Goal: Task Accomplishment & Management: Use online tool/utility

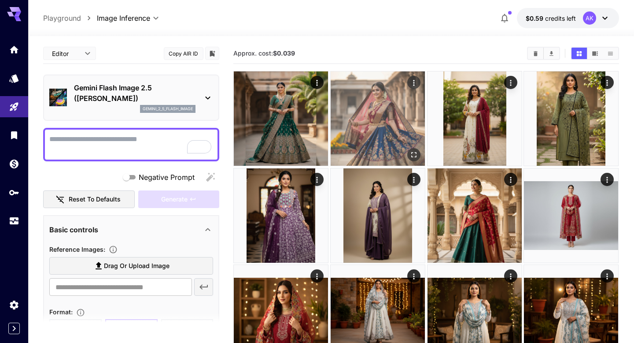
click at [391, 143] on img at bounding box center [378, 118] width 94 height 94
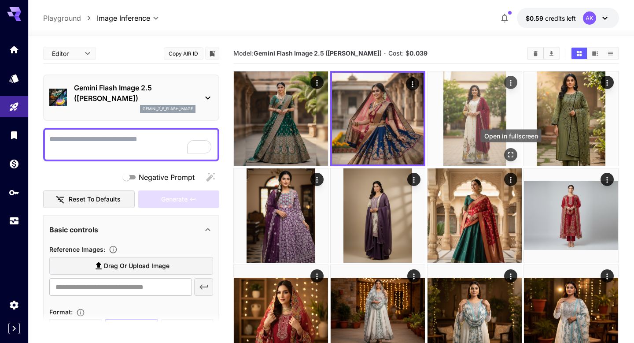
click at [513, 155] on icon "Open in fullscreen" at bounding box center [510, 154] width 9 height 9
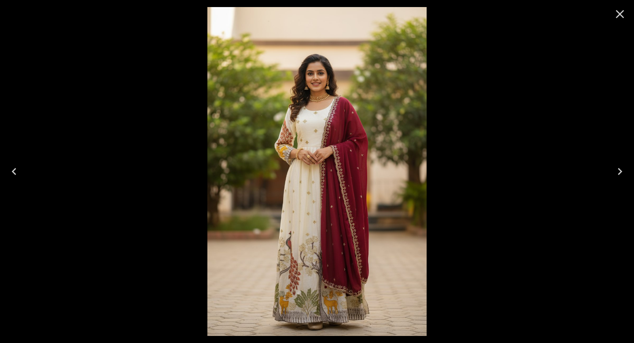
click at [617, 18] on icon "Close" at bounding box center [620, 14] width 14 height 14
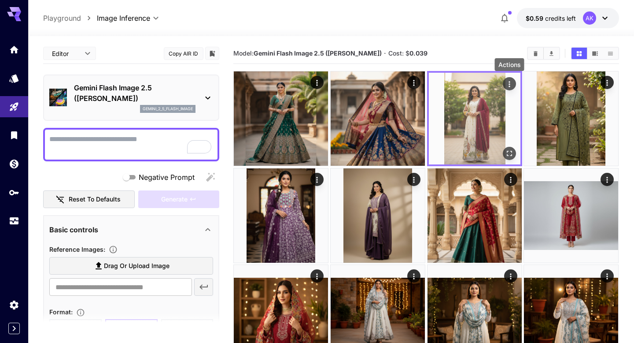
click at [512, 84] on icon "Actions" at bounding box center [509, 84] width 9 height 9
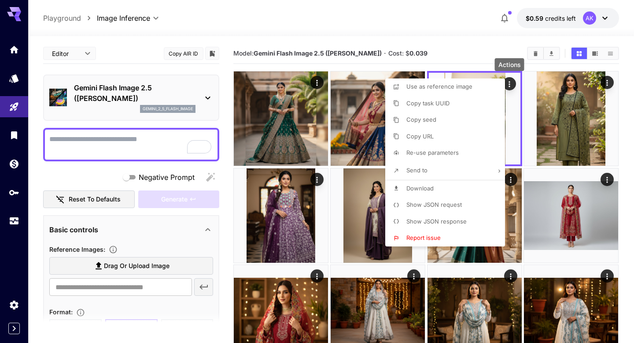
click at [446, 203] on span "Show JSON request" at bounding box center [433, 204] width 55 height 7
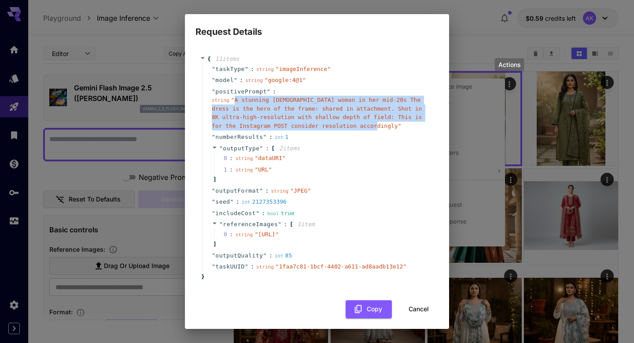
drag, startPoint x: 233, startPoint y: 100, endPoint x: 383, endPoint y: 129, distance: 152.5
click at [383, 129] on div "string " A stunning South Indian woman in her mid-20s The dress is the hero of …" at bounding box center [320, 113] width 217 height 34
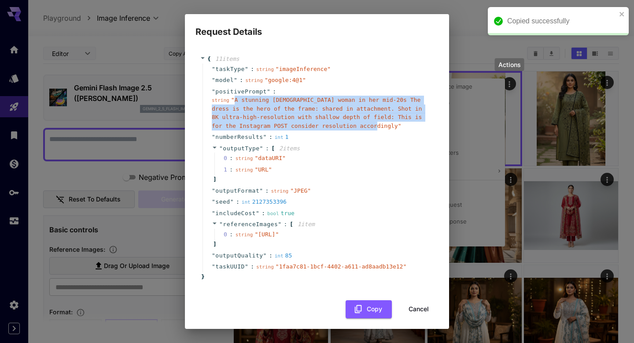
copy span "A stunning South Indian woman in her mid-20s The dress is the hero of the frame…"
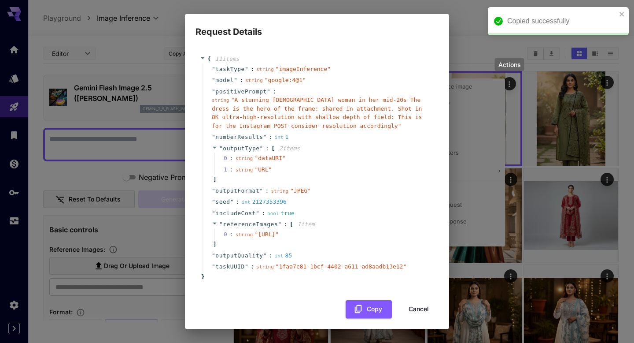
click at [452, 11] on div "Request Details { 11 item s " taskType " : string " imageInference " " model " …" at bounding box center [317, 171] width 634 height 343
click at [478, 24] on div "Request Details { 11 item s " taskType " : string " imageInference " " model " …" at bounding box center [317, 171] width 634 height 343
click at [417, 318] on button "Cancel" at bounding box center [419, 309] width 40 height 18
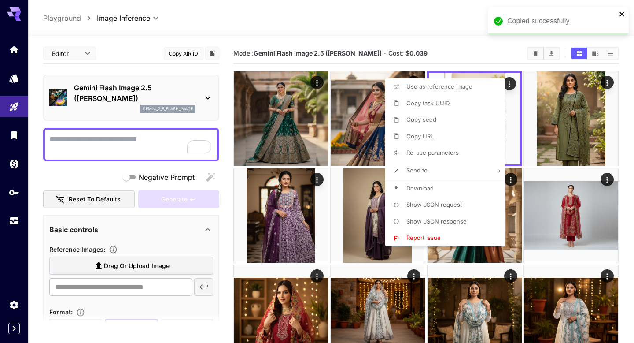
click at [624, 15] on icon "close" at bounding box center [622, 14] width 6 height 7
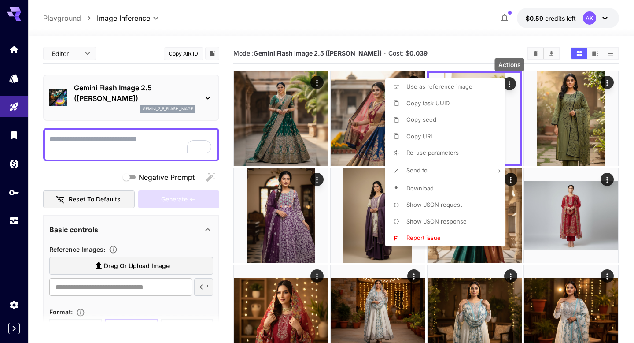
click at [177, 136] on div at bounding box center [317, 171] width 634 height 343
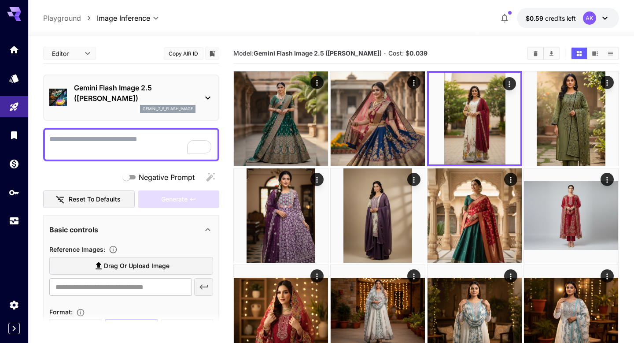
click at [151, 136] on textarea "Negative Prompt" at bounding box center [131, 144] width 164 height 21
paste textarea "**********"
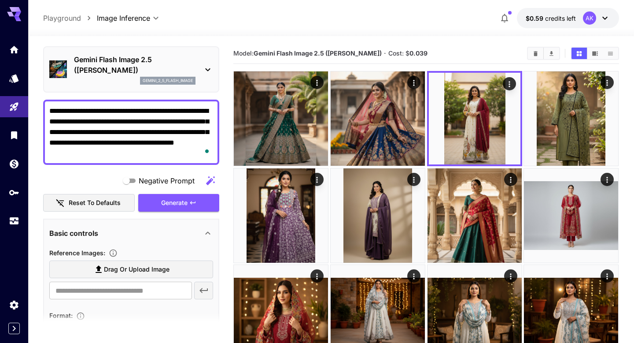
scroll to position [22, 0]
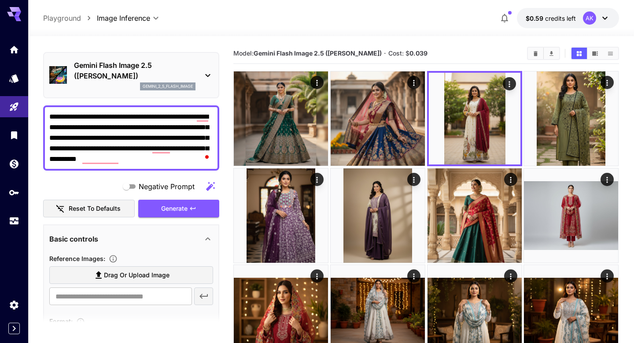
type textarea "**********"
click at [139, 272] on span "Drag or upload image" at bounding box center [137, 274] width 66 height 11
click at [0, 0] on input "Drag or upload image" at bounding box center [0, 0] width 0 height 0
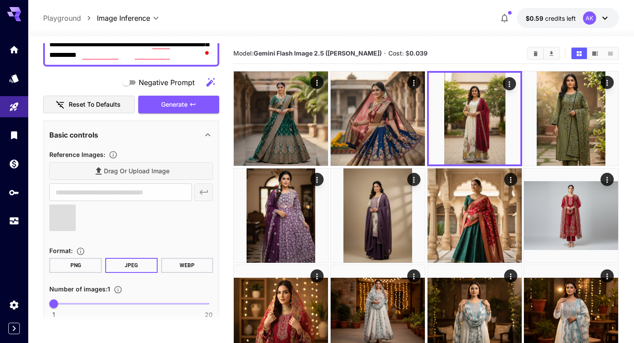
scroll to position [128, 0]
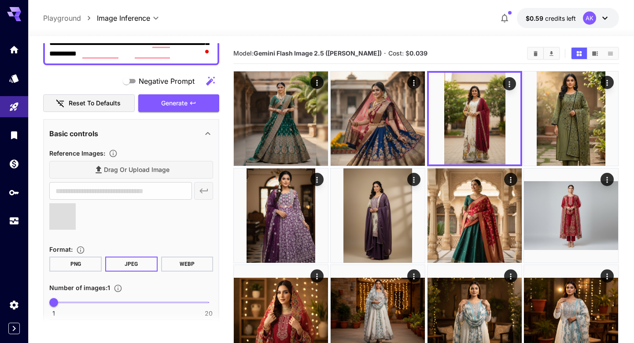
type input "**********"
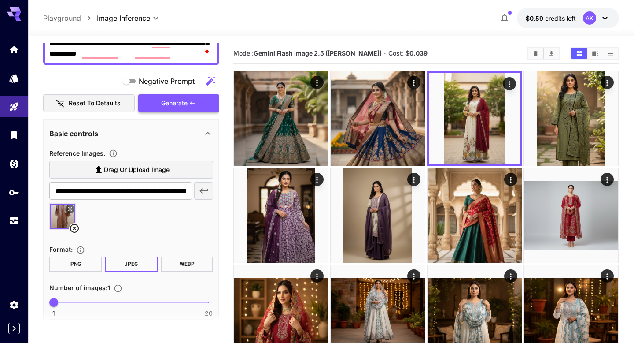
click at [161, 104] on span "Generate" at bounding box center [174, 103] width 26 height 11
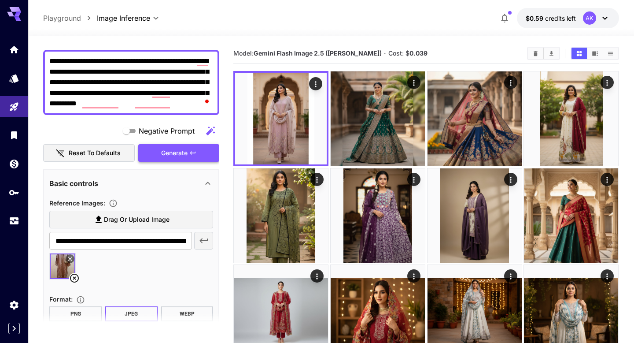
scroll to position [0, 0]
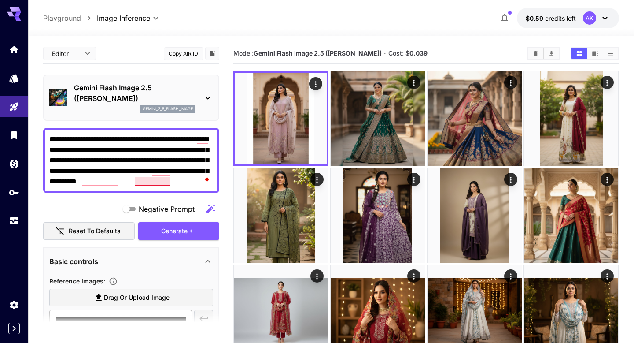
click at [142, 180] on textarea "**********" at bounding box center [131, 160] width 164 height 53
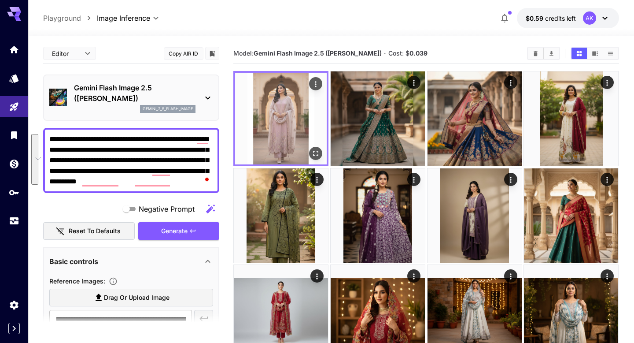
click at [289, 107] on img at bounding box center [281, 119] width 92 height 92
click at [318, 155] on icon "Open in fullscreen" at bounding box center [315, 153] width 5 height 5
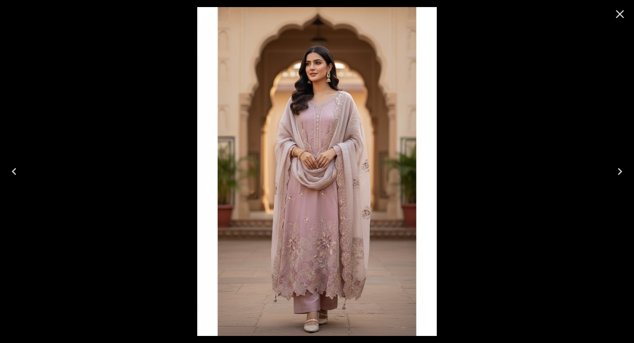
click at [626, 11] on icon "Close" at bounding box center [620, 14] width 14 height 14
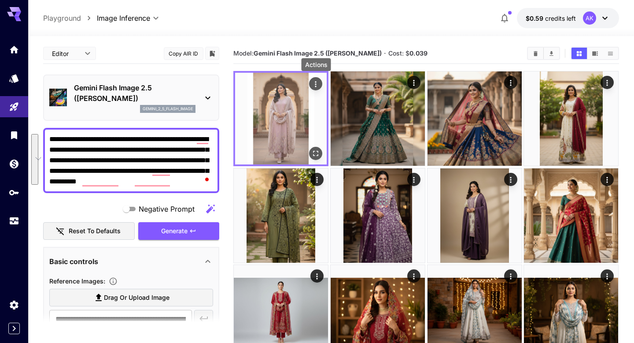
click at [318, 81] on icon "Actions" at bounding box center [316, 84] width 9 height 9
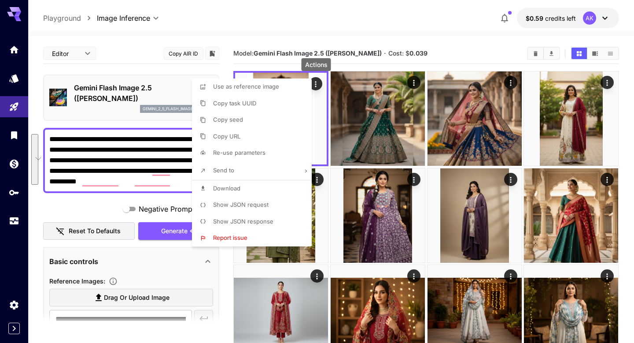
click at [260, 185] on li "Download" at bounding box center [254, 188] width 125 height 17
click at [367, 29] on div at bounding box center [317, 171] width 634 height 343
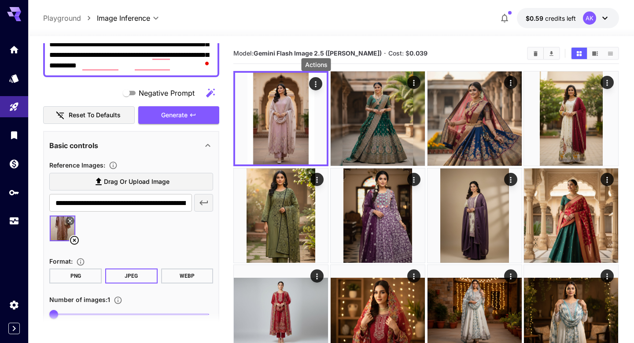
scroll to position [118, 0]
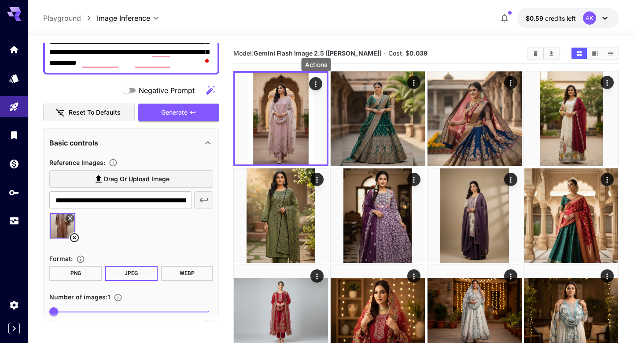
click at [76, 235] on icon at bounding box center [74, 237] width 11 height 11
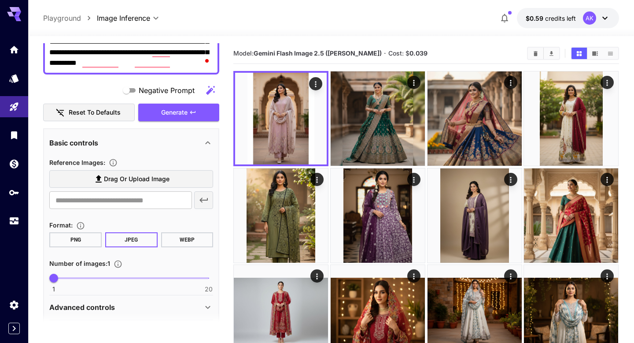
click at [103, 187] on label "Drag or upload image" at bounding box center [131, 179] width 164 height 18
click at [0, 0] on input "Drag or upload image" at bounding box center [0, 0] width 0 height 0
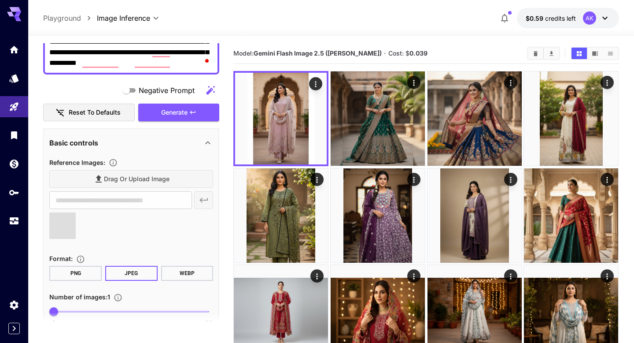
type input "**********"
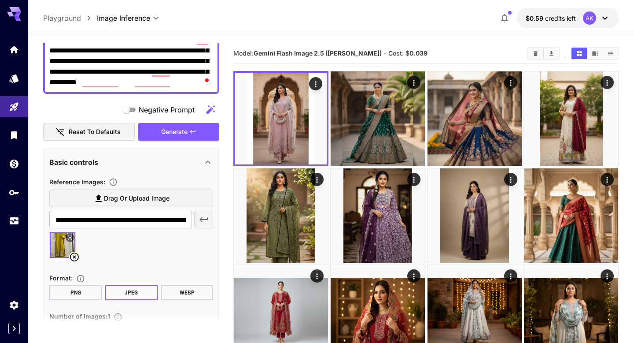
scroll to position [101, 0]
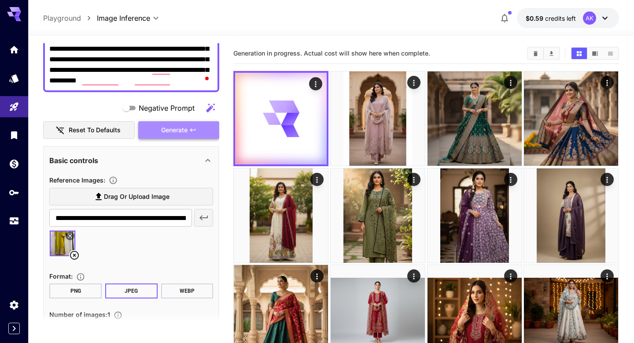
click at [188, 130] on button "Generate" at bounding box center [178, 130] width 81 height 18
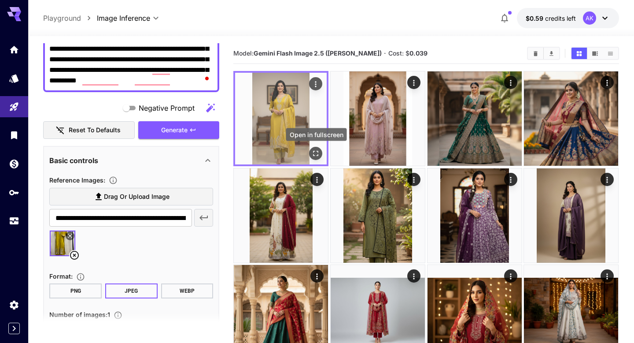
click at [312, 155] on icon "Open in fullscreen" at bounding box center [316, 153] width 9 height 9
click at [317, 84] on icon "Actions" at bounding box center [316, 84] width 9 height 9
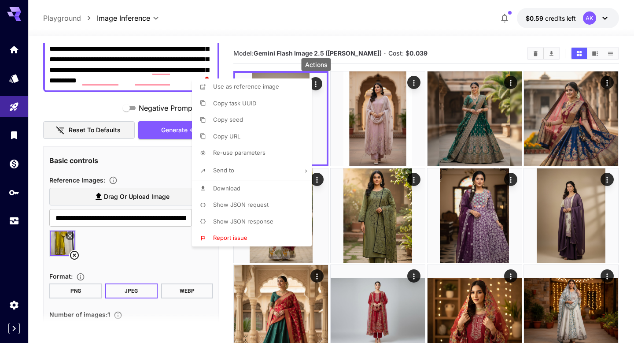
click at [245, 190] on li "Download" at bounding box center [254, 188] width 125 height 17
drag, startPoint x: 242, startPoint y: 190, endPoint x: 334, endPoint y: 38, distance: 177.4
click at [134, 37] on div "Use as reference image Copy task UUID Copy seed Copy URL Re-use parameters Send…" at bounding box center [67, 171] width 134 height 343
click at [334, 38] on div at bounding box center [317, 171] width 634 height 343
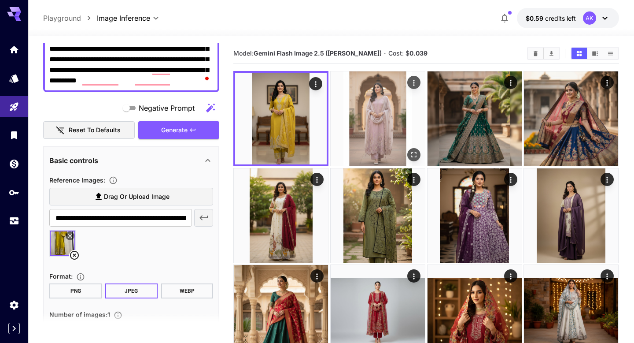
click at [388, 117] on img at bounding box center [378, 118] width 94 height 94
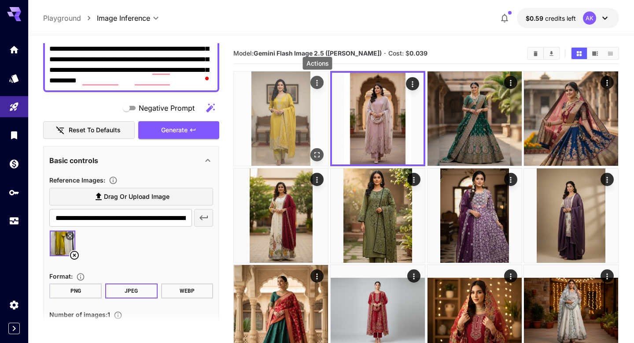
click at [316, 85] on icon "Actions" at bounding box center [317, 82] width 9 height 9
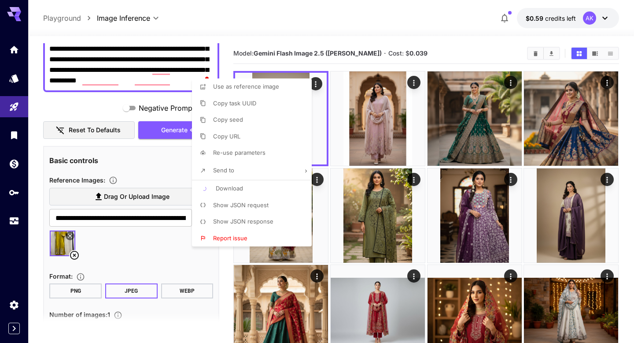
click at [368, 40] on div at bounding box center [317, 171] width 634 height 343
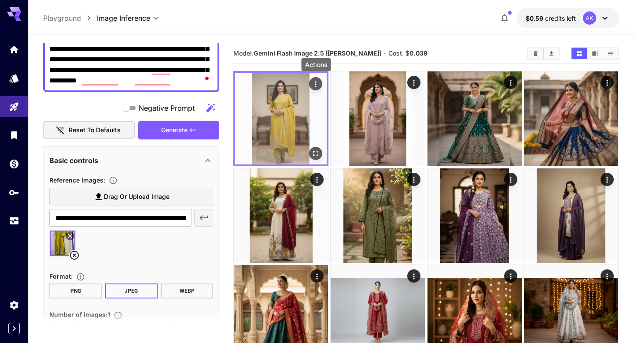
click at [316, 84] on icon "Actions" at bounding box center [315, 84] width 1 height 6
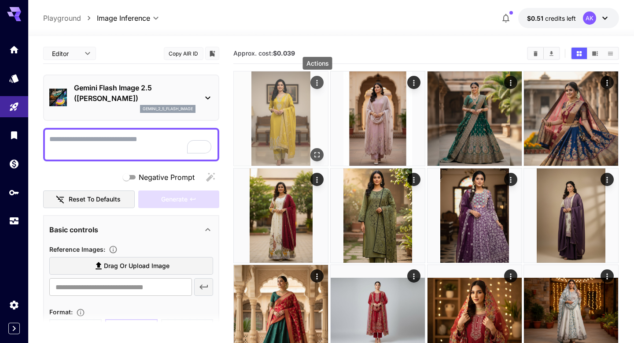
click at [312, 86] on button "Actions" at bounding box center [317, 82] width 13 height 13
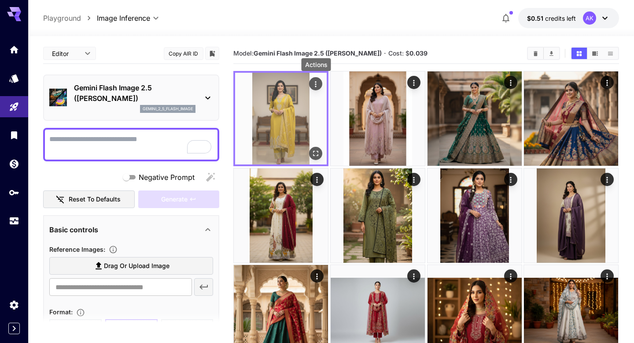
click at [314, 82] on icon "Actions" at bounding box center [316, 84] width 9 height 9
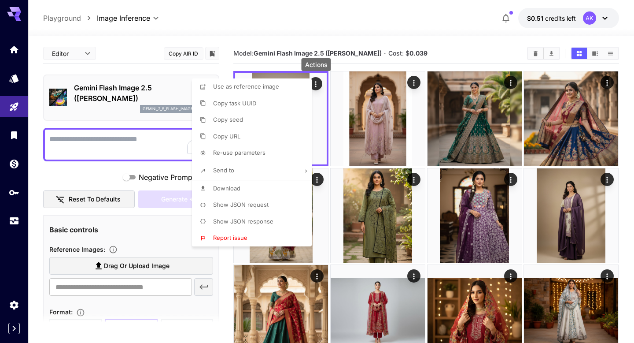
click at [244, 188] on li "Download" at bounding box center [254, 188] width 125 height 17
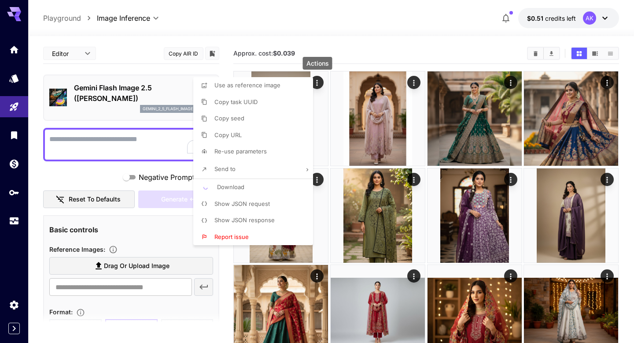
click at [487, 48] on div at bounding box center [317, 171] width 634 height 343
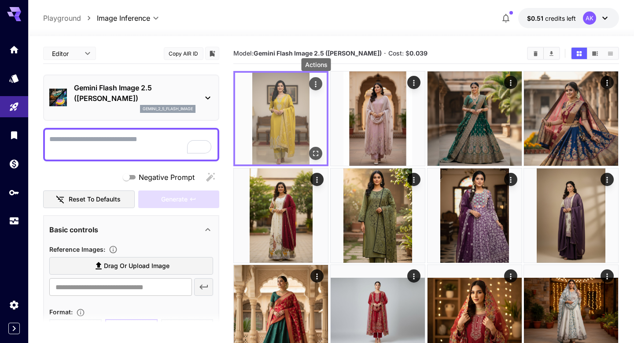
click at [319, 86] on icon "Actions" at bounding box center [316, 84] width 9 height 9
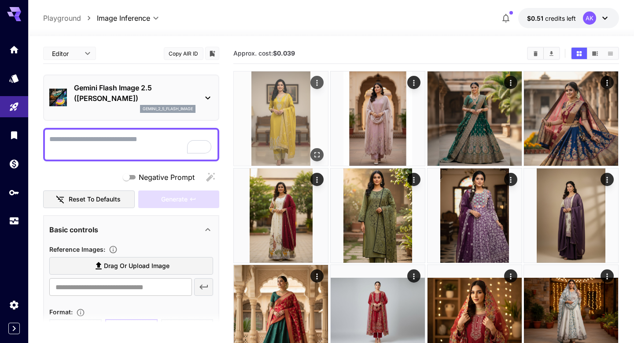
click at [317, 81] on icon "Actions" at bounding box center [317, 83] width 1 height 6
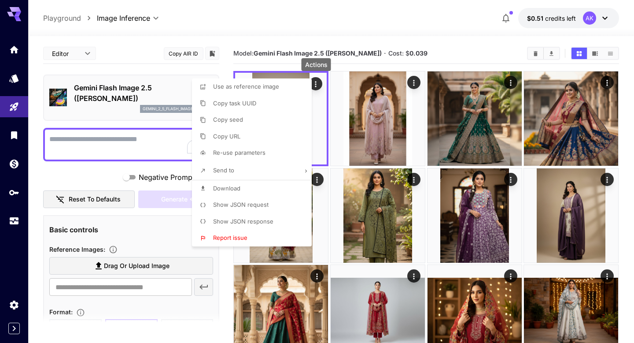
click at [230, 185] on span "Download" at bounding box center [226, 187] width 27 height 7
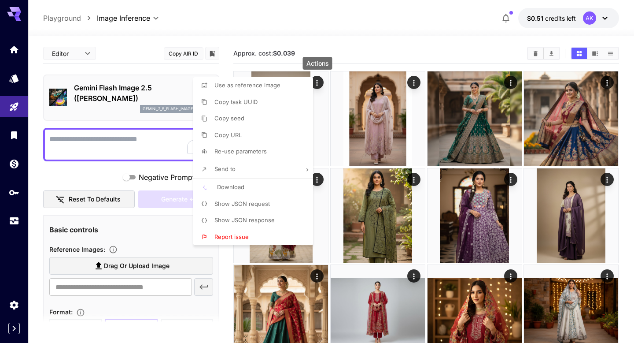
click at [402, 45] on div at bounding box center [317, 171] width 634 height 343
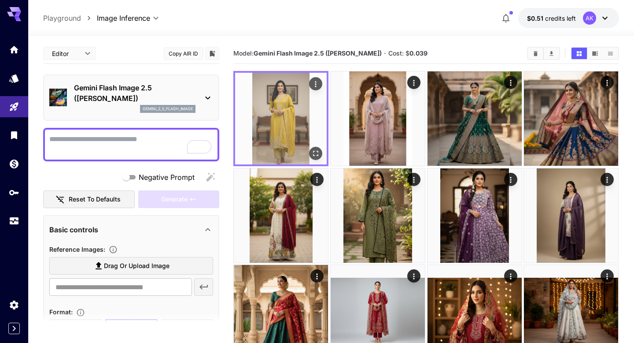
click at [316, 85] on icon "Actions" at bounding box center [316, 84] width 9 height 9
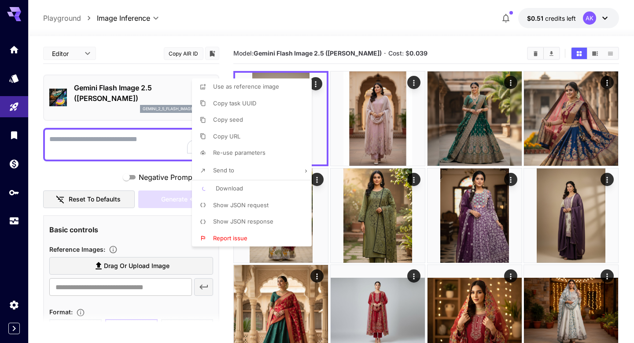
click at [389, 40] on div at bounding box center [317, 171] width 634 height 343
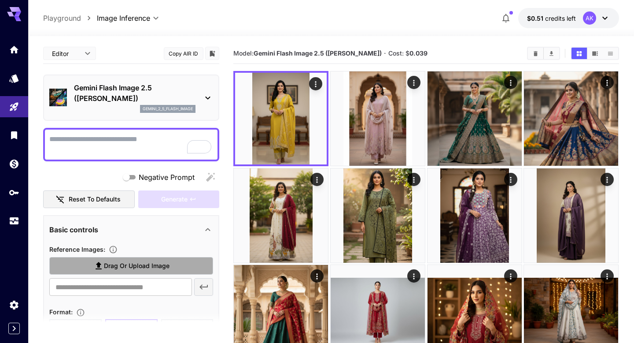
click at [96, 265] on icon at bounding box center [98, 265] width 11 height 11
click at [0, 0] on input "Drag or upload image" at bounding box center [0, 0] width 0 height 0
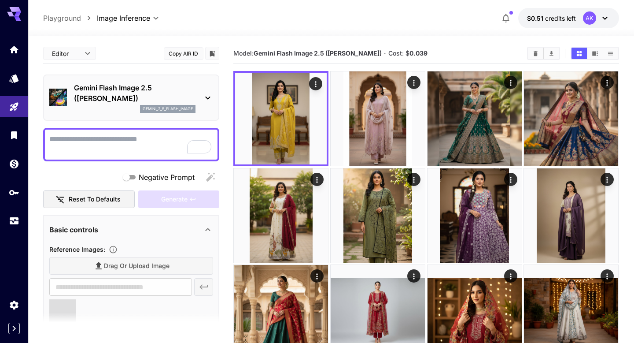
click at [66, 148] on textarea "Negative Prompt" at bounding box center [131, 144] width 164 height 21
paste textarea "**********"
type textarea "**********"
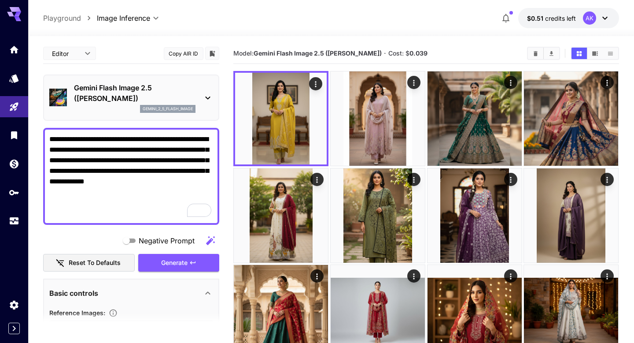
type input "**********"
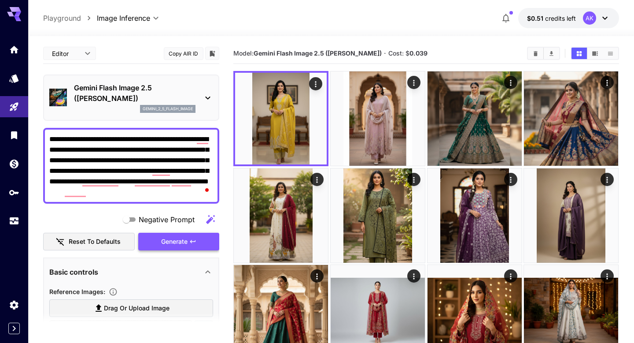
scroll to position [81, 0]
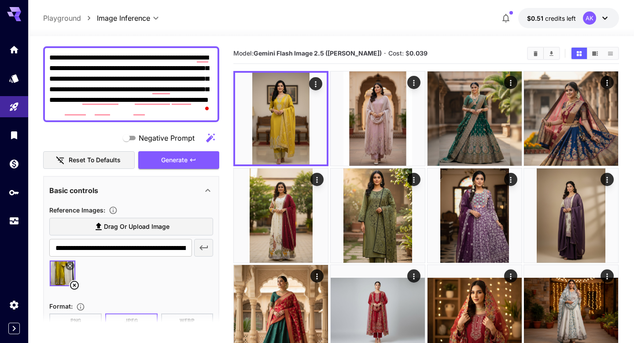
type textarea "**********"
click at [74, 284] on icon at bounding box center [74, 284] width 9 height 9
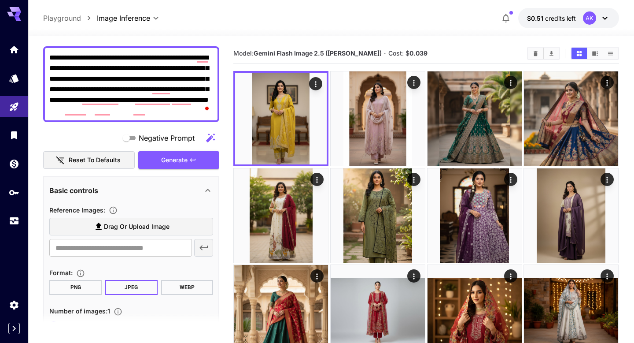
click at [96, 227] on icon at bounding box center [98, 226] width 11 height 11
click at [0, 0] on input "Drag or upload image" at bounding box center [0, 0] width 0 height 0
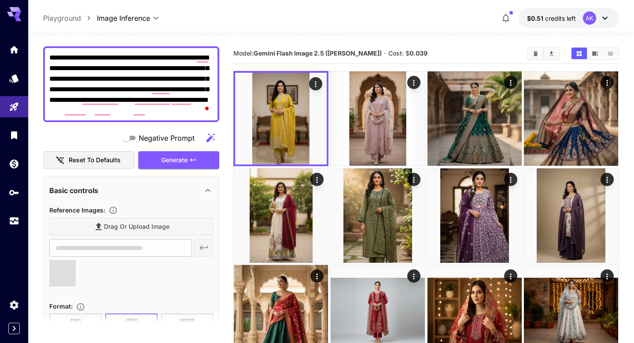
type input "**********"
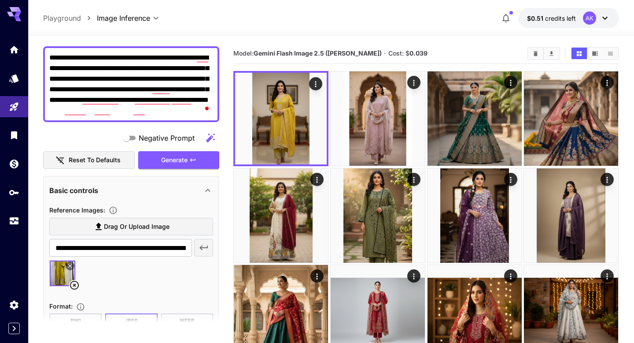
click at [74, 287] on icon at bounding box center [74, 285] width 11 height 11
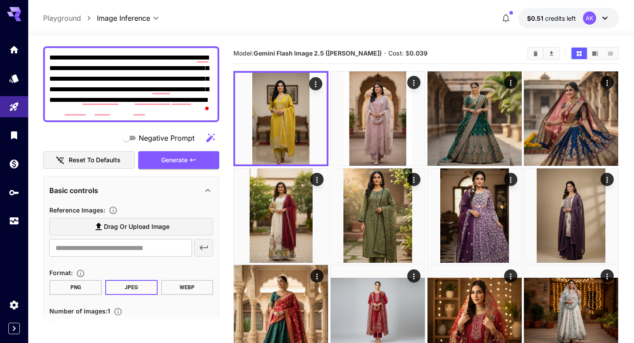
click at [94, 234] on label "Drag or upload image" at bounding box center [131, 226] width 164 height 18
click at [0, 0] on input "Drag or upload image" at bounding box center [0, 0] width 0 height 0
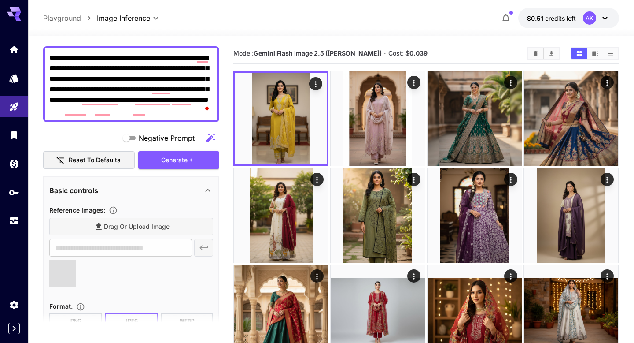
type input "**********"
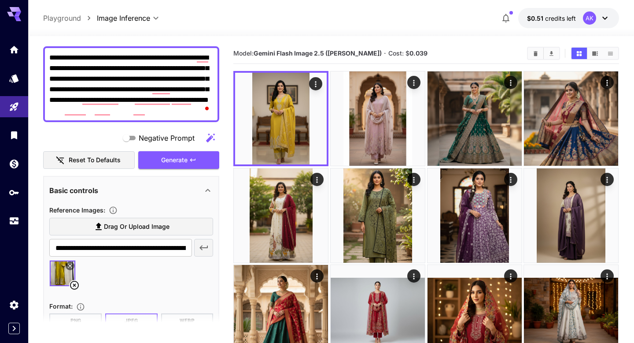
click at [76, 284] on icon at bounding box center [74, 285] width 11 height 11
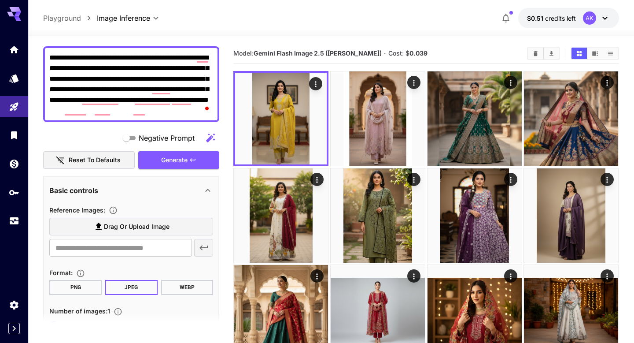
click at [129, 226] on span "Drag or upload image" at bounding box center [137, 226] width 66 height 11
click at [0, 0] on input "Drag or upload image" at bounding box center [0, 0] width 0 height 0
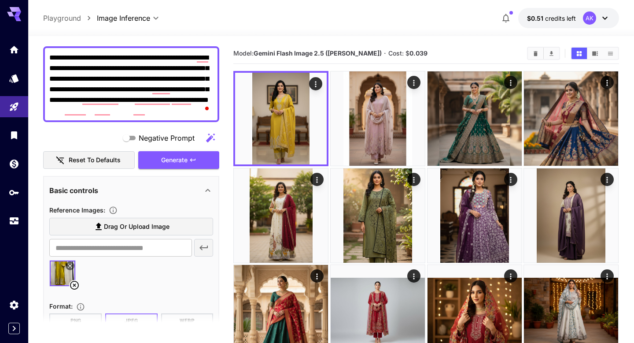
type input "**********"
click at [72, 284] on icon at bounding box center [74, 285] width 11 height 11
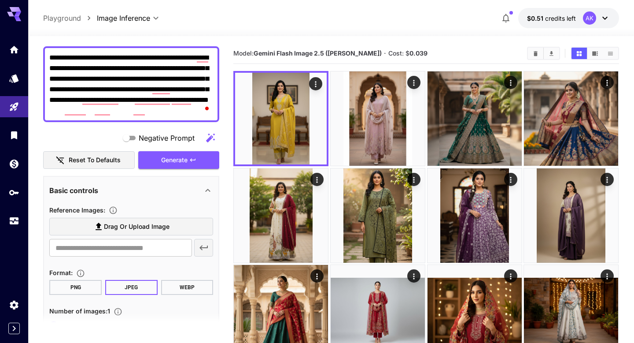
click at [143, 95] on textarea "**********" at bounding box center [131, 83] width 164 height 63
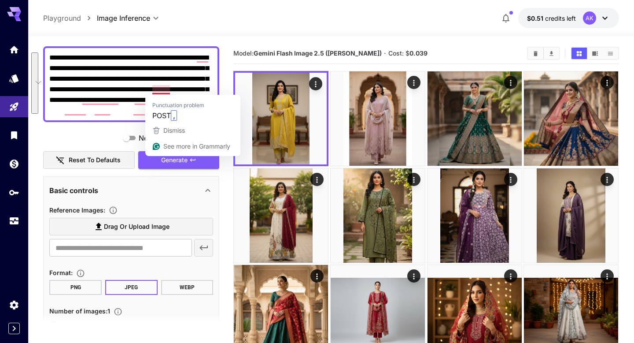
click at [141, 75] on textarea "**********" at bounding box center [131, 83] width 164 height 63
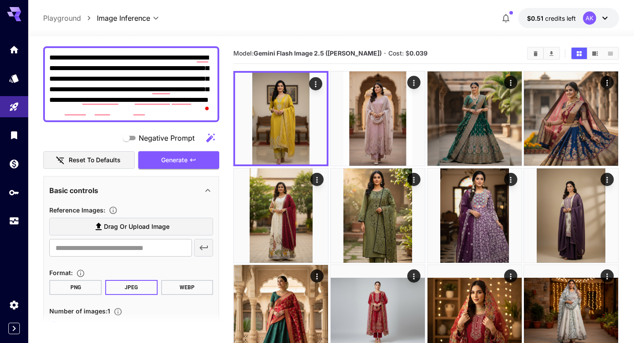
click at [195, 108] on textarea "**********" at bounding box center [131, 83] width 164 height 63
type textarea "**********"
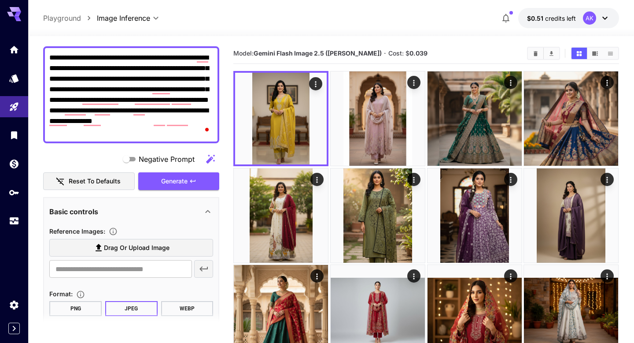
scroll to position [112, 0]
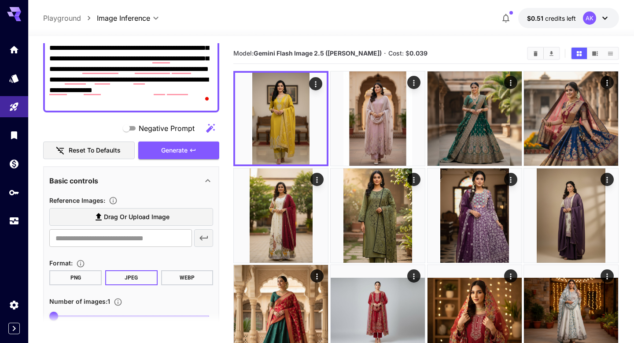
type textarea "**********"
click at [137, 218] on span "Drag or upload image" at bounding box center [137, 216] width 66 height 11
click at [0, 0] on input "Drag or upload image" at bounding box center [0, 0] width 0 height 0
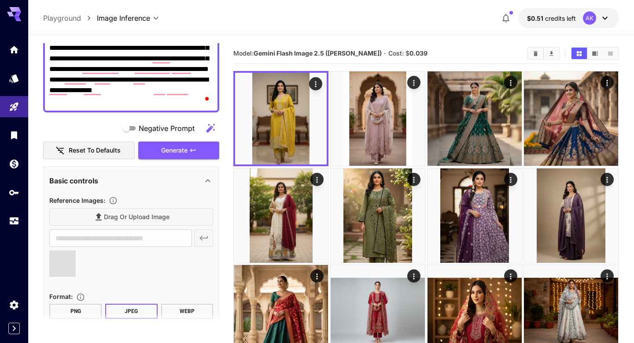
type input "**********"
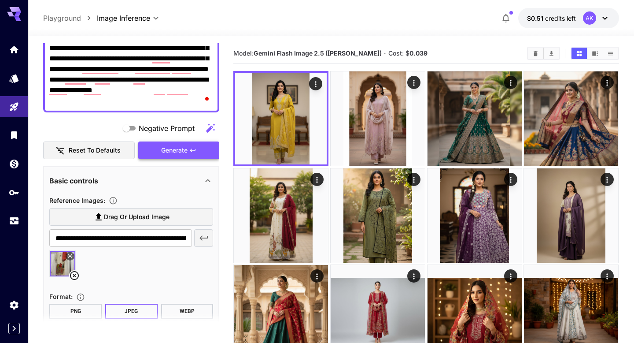
click at [160, 147] on button "Generate" at bounding box center [178, 150] width 81 height 18
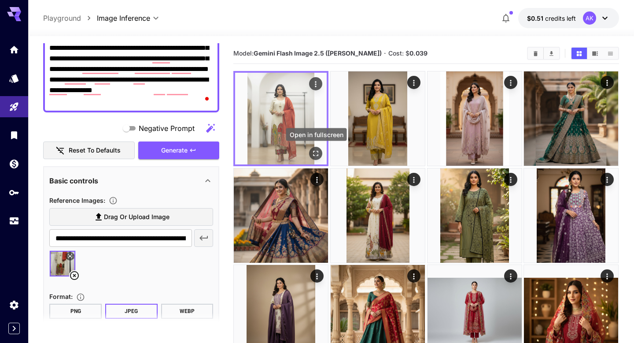
click at [315, 159] on button "Open in fullscreen" at bounding box center [316, 153] width 13 height 13
click at [317, 151] on icon "Open in fullscreen" at bounding box center [316, 153] width 9 height 9
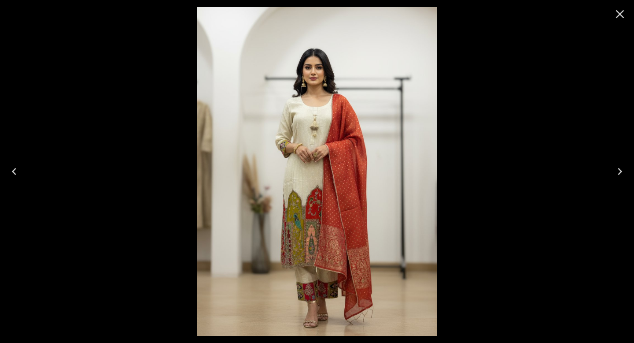
click at [613, 18] on icon "Close" at bounding box center [620, 14] width 14 height 14
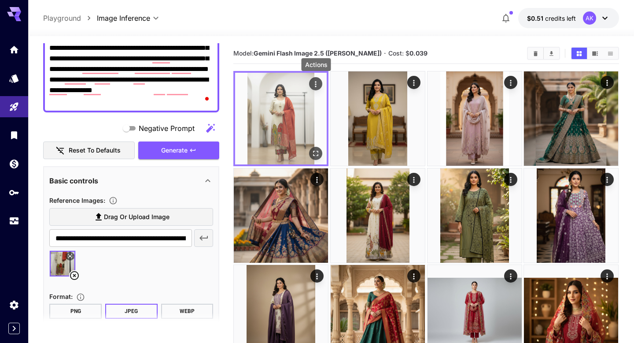
click at [318, 85] on icon "Actions" at bounding box center [316, 84] width 9 height 9
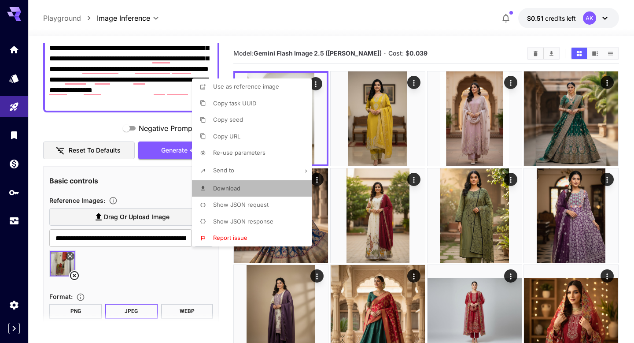
click at [243, 190] on li "Download" at bounding box center [254, 188] width 125 height 17
click at [334, 22] on div at bounding box center [317, 171] width 634 height 343
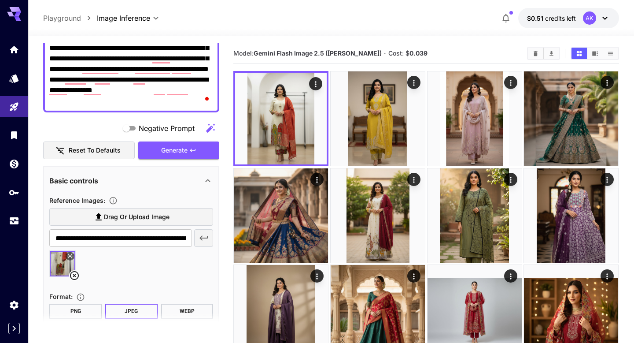
click at [129, 95] on textarea "**********" at bounding box center [131, 64] width 164 height 85
click at [118, 93] on textarea "**********" at bounding box center [131, 64] width 164 height 85
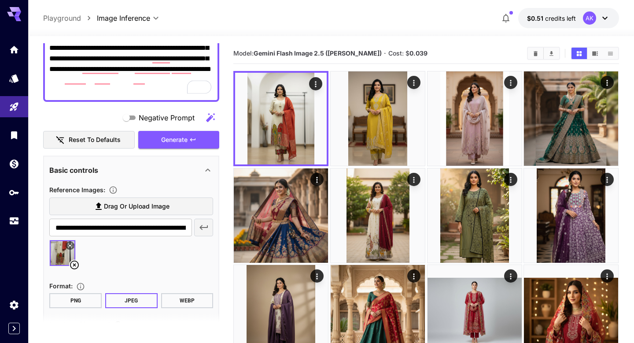
type textarea "**********"
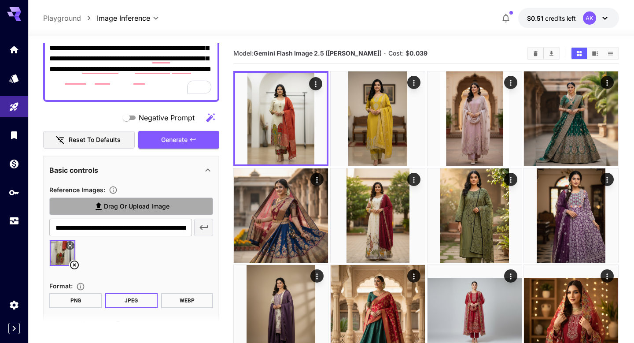
click at [85, 209] on label "Drag or upload image" at bounding box center [131, 206] width 164 height 18
click at [0, 0] on input "Drag or upload image" at bounding box center [0, 0] width 0 height 0
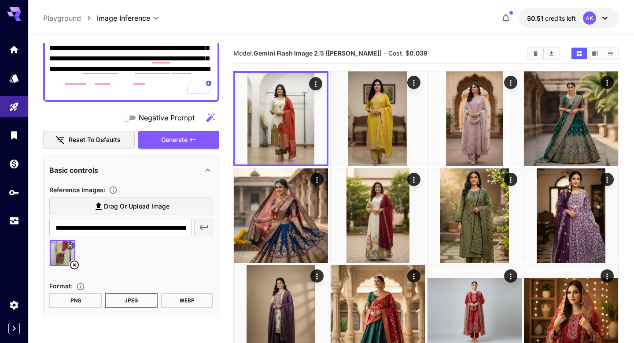
click at [72, 266] on icon at bounding box center [74, 264] width 11 height 11
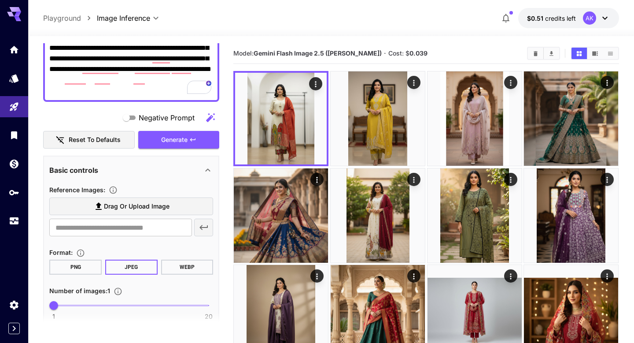
click at [140, 206] on span "Drag or upload image" at bounding box center [137, 206] width 66 height 11
click at [0, 0] on input "Drag or upload image" at bounding box center [0, 0] width 0 height 0
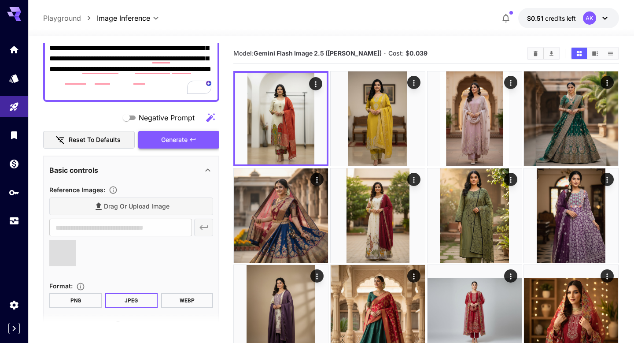
type input "**********"
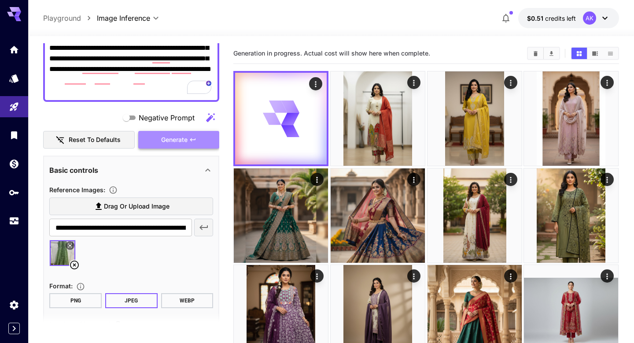
click at [182, 136] on span "Generate" at bounding box center [174, 139] width 26 height 11
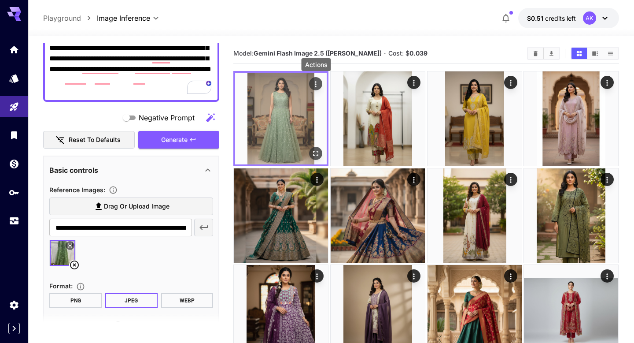
click at [317, 85] on icon "Actions" at bounding box center [316, 84] width 9 height 9
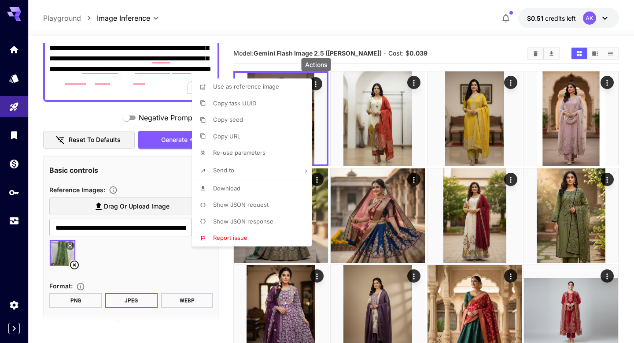
click at [271, 70] on div at bounding box center [317, 171] width 634 height 343
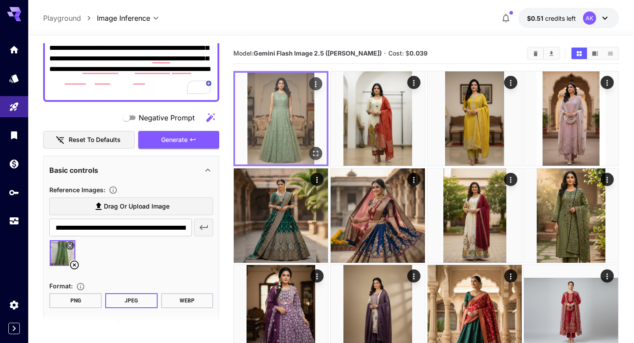
click at [276, 97] on img at bounding box center [281, 119] width 92 height 92
click at [317, 154] on icon "Open in fullscreen" at bounding box center [316, 153] width 9 height 9
click at [313, 88] on icon "Actions" at bounding box center [316, 84] width 9 height 9
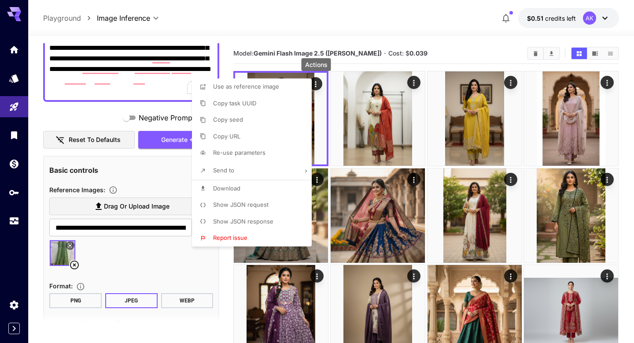
click at [232, 186] on span "Download" at bounding box center [226, 187] width 27 height 7
click at [75, 260] on div at bounding box center [317, 171] width 634 height 343
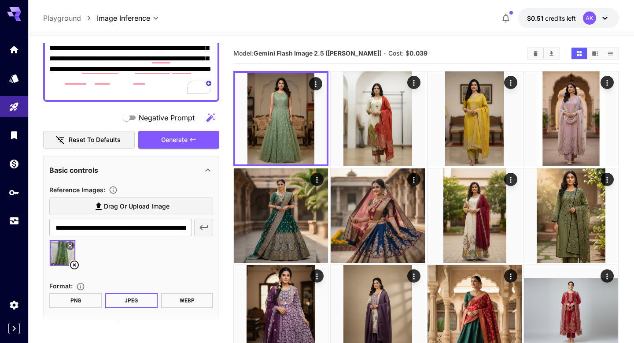
click at [75, 261] on icon at bounding box center [74, 264] width 11 height 11
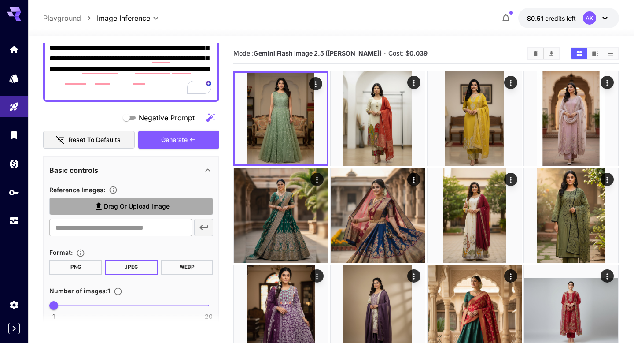
click at [108, 210] on span "Drag or upload image" at bounding box center [137, 206] width 66 height 11
click at [0, 0] on input "Drag or upload image" at bounding box center [0, 0] width 0 height 0
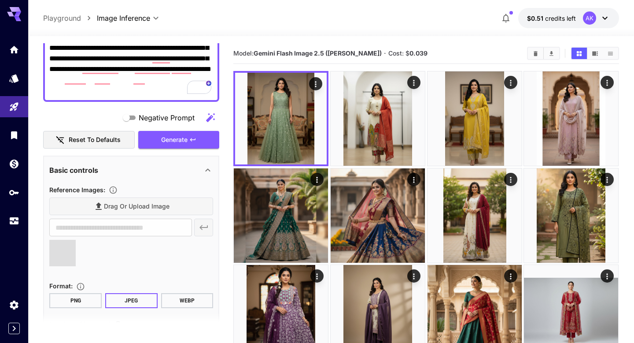
click at [190, 178] on div "Basic controls" at bounding box center [131, 169] width 164 height 21
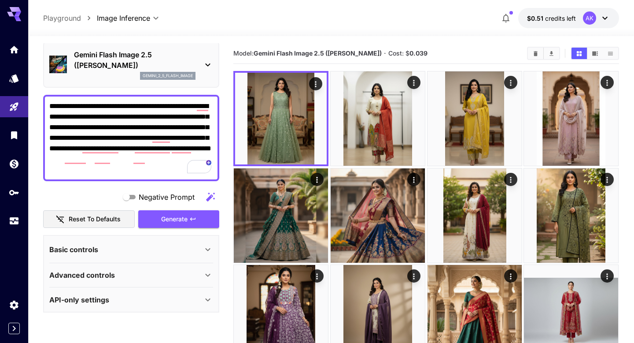
scroll to position [33, 0]
type input "**********"
click at [161, 259] on div "Basic controls" at bounding box center [131, 249] width 164 height 21
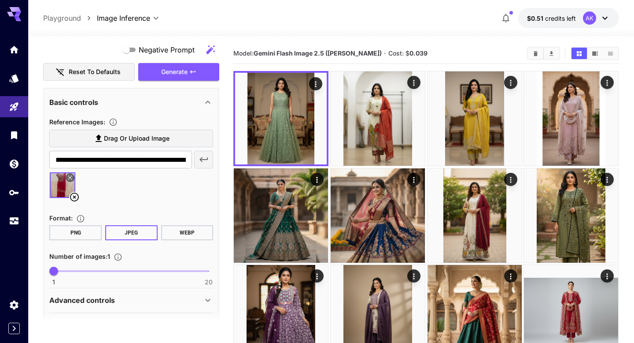
scroll to position [205, 0]
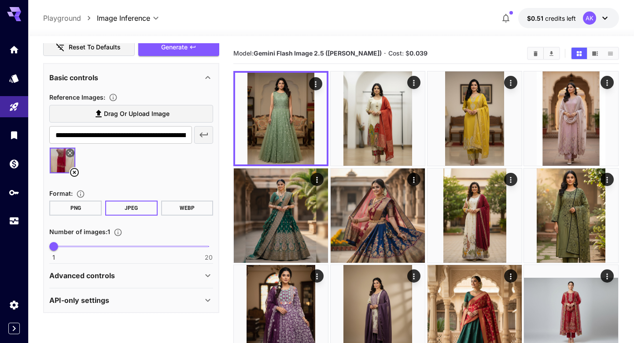
click at [159, 281] on div "Advanced controls" at bounding box center [131, 275] width 164 height 21
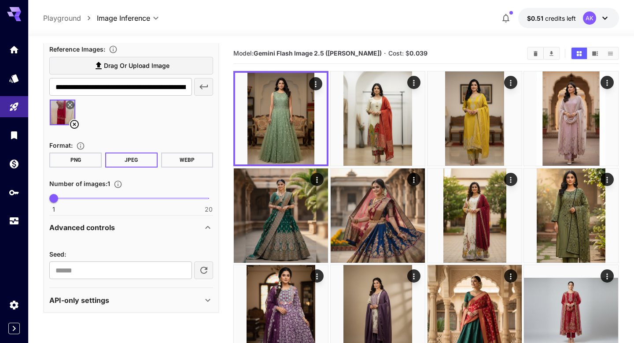
click at [162, 295] on div "API-only settings" at bounding box center [125, 300] width 153 height 11
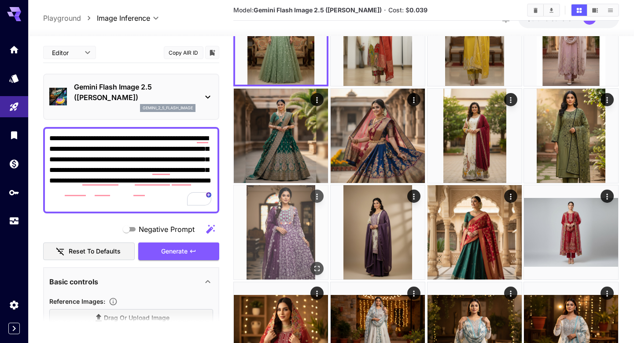
scroll to position [0, 0]
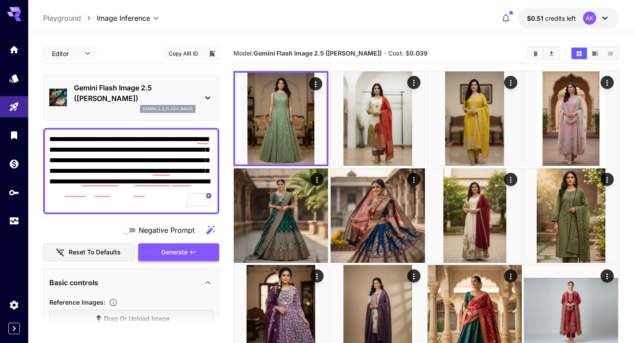
click at [186, 248] on span "Generate" at bounding box center [174, 252] width 26 height 11
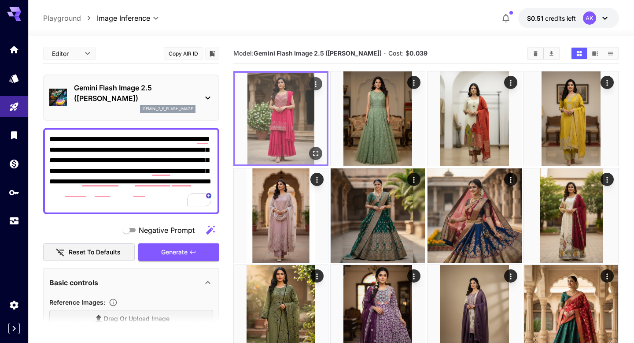
click at [285, 107] on img at bounding box center [281, 119] width 92 height 92
click at [316, 151] on icon "Open in fullscreen" at bounding box center [316, 153] width 9 height 9
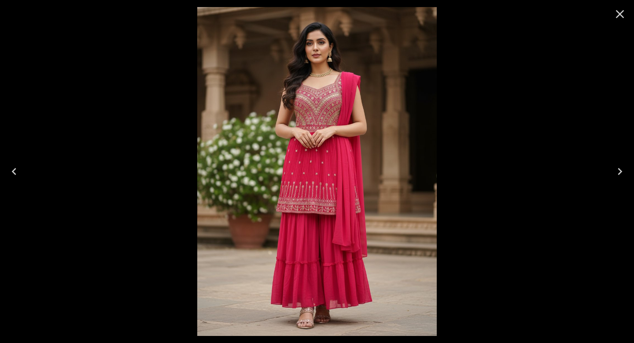
click at [624, 14] on icon "Close" at bounding box center [620, 14] width 14 height 14
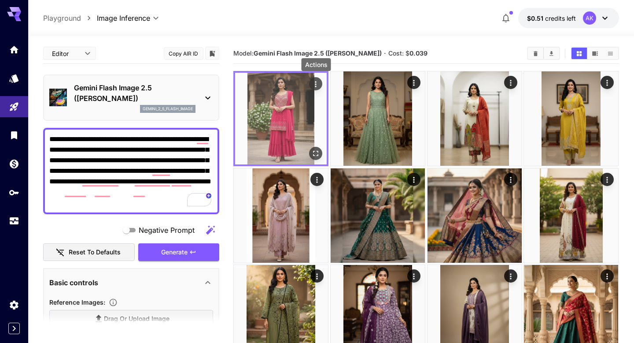
click at [316, 82] on icon "Actions" at bounding box center [315, 84] width 1 height 6
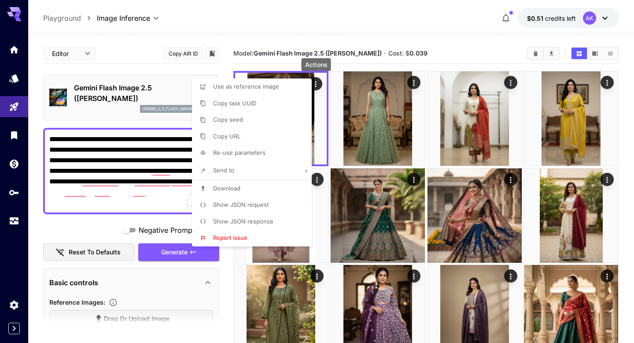
click at [258, 188] on li "Download" at bounding box center [254, 188] width 125 height 17
click at [339, 44] on div at bounding box center [317, 171] width 634 height 343
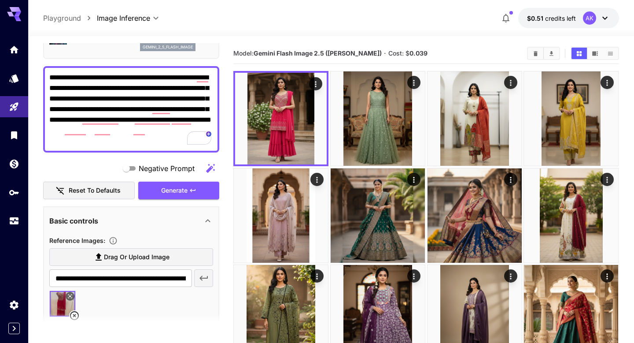
scroll to position [158, 0]
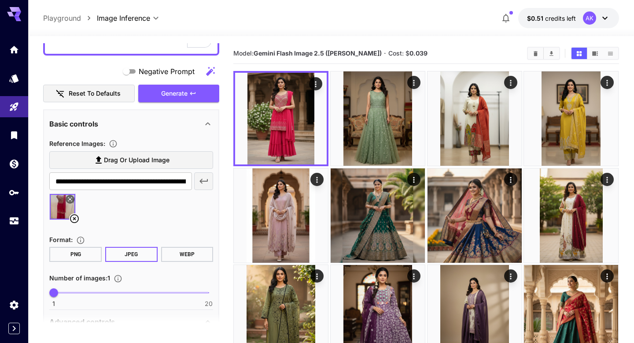
click at [74, 219] on icon at bounding box center [74, 218] width 9 height 9
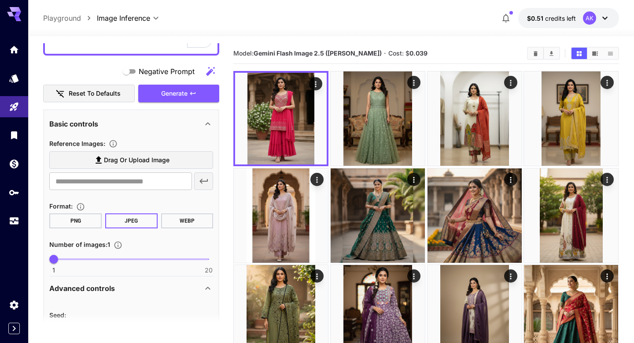
click at [98, 159] on icon at bounding box center [99, 159] width 6 height 7
click at [0, 0] on input "Drag or upload image" at bounding box center [0, 0] width 0 height 0
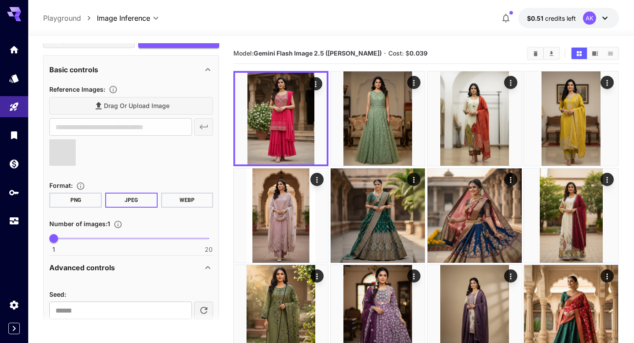
scroll to position [213, 0]
type input "**********"
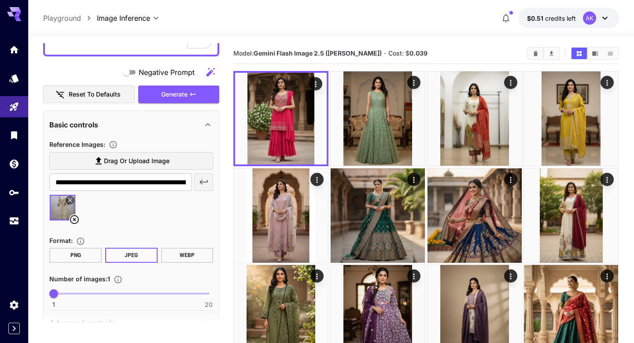
scroll to position [155, 0]
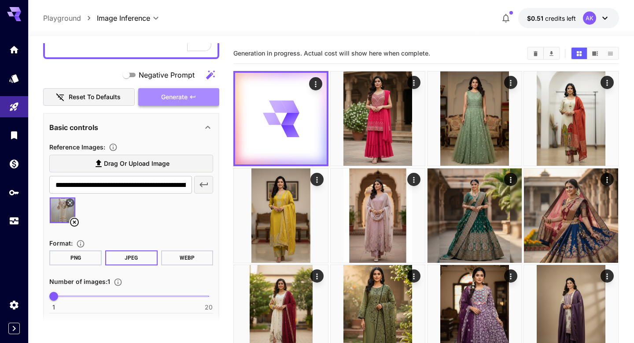
click at [187, 91] on button "Generate" at bounding box center [178, 97] width 81 height 18
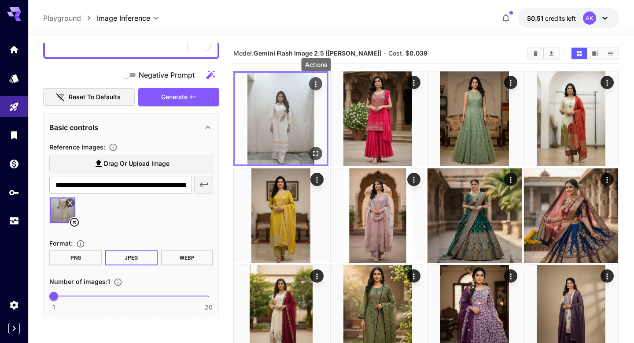
click at [315, 87] on icon "Actions" at bounding box center [316, 84] width 9 height 9
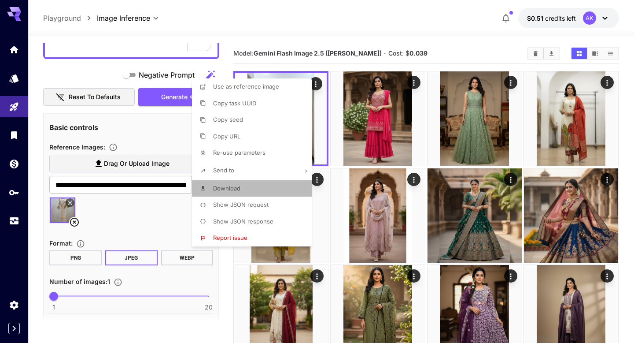
click at [243, 187] on li "Download" at bounding box center [254, 188] width 125 height 17
click at [71, 225] on div at bounding box center [317, 171] width 634 height 343
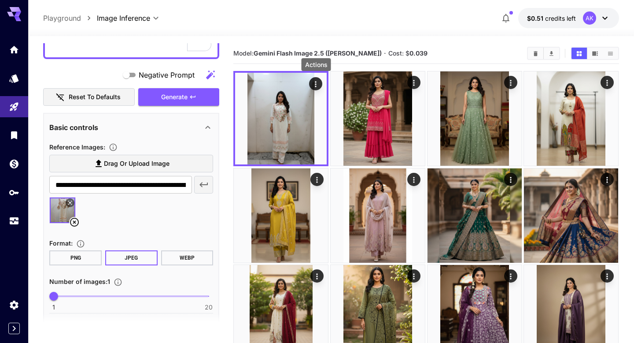
click at [72, 224] on icon at bounding box center [74, 222] width 11 height 11
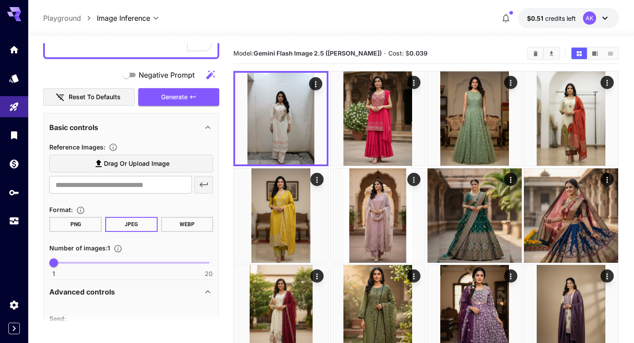
click at [109, 161] on span "Drag or upload image" at bounding box center [137, 163] width 66 height 11
click at [0, 0] on input "Drag or upload image" at bounding box center [0, 0] width 0 height 0
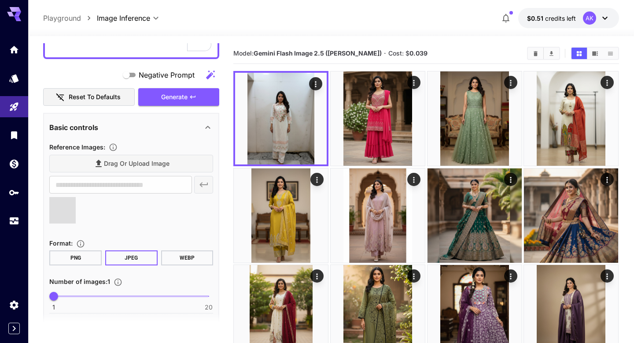
type input "**********"
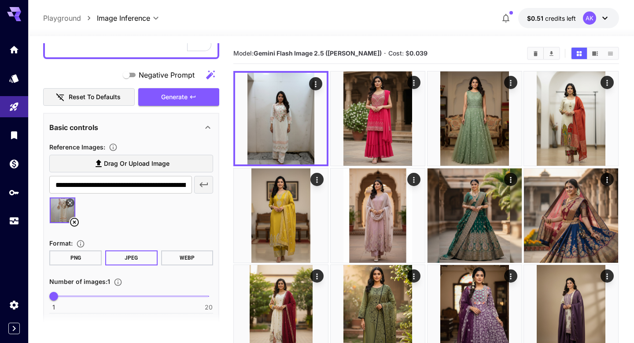
click at [77, 221] on icon at bounding box center [74, 222] width 11 height 11
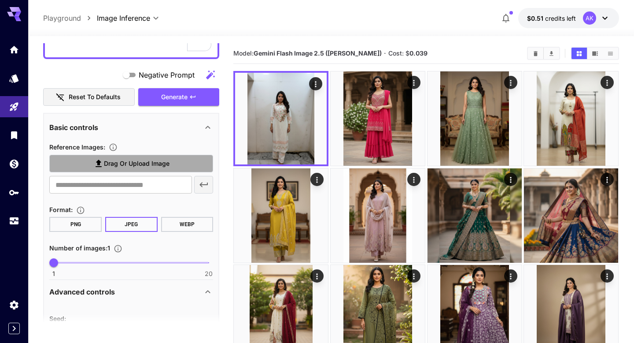
click at [117, 167] on span "Drag or upload image" at bounding box center [137, 163] width 66 height 11
click at [0, 0] on input "Drag or upload image" at bounding box center [0, 0] width 0 height 0
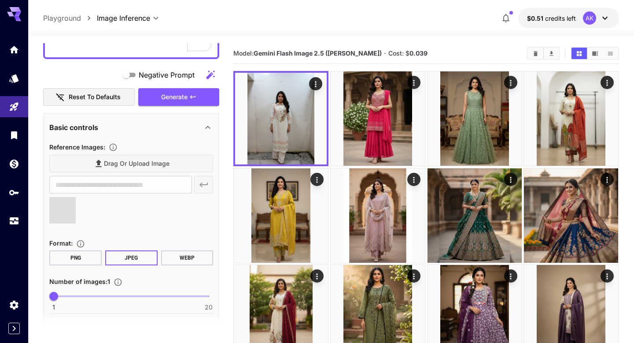
type input "**********"
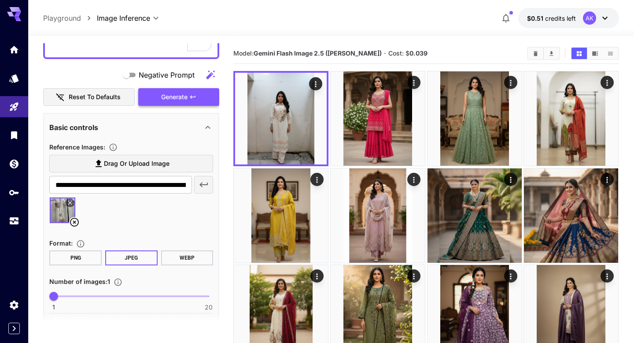
click at [178, 98] on span "Generate" at bounding box center [174, 97] width 26 height 11
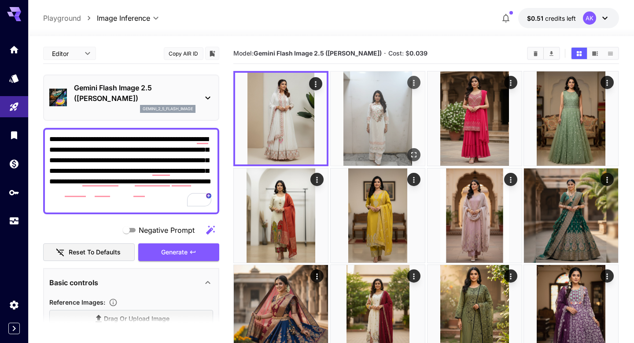
scroll to position [155, 0]
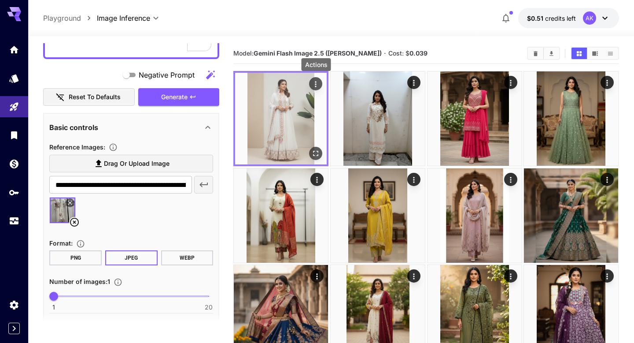
click at [317, 86] on icon "Actions" at bounding box center [316, 84] width 9 height 9
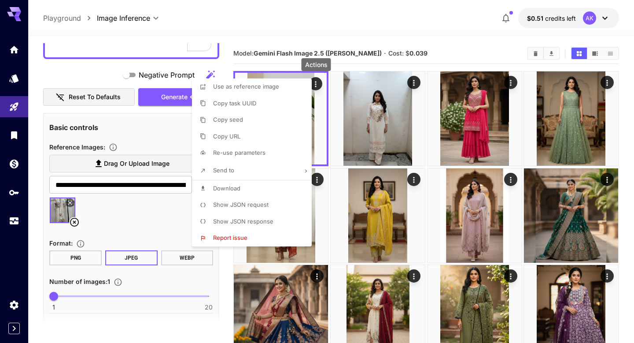
click at [257, 188] on li "Download" at bounding box center [254, 188] width 125 height 17
click at [79, 73] on div at bounding box center [317, 171] width 634 height 343
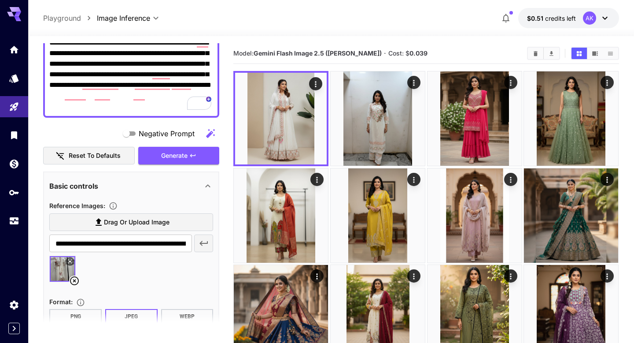
scroll to position [0, 0]
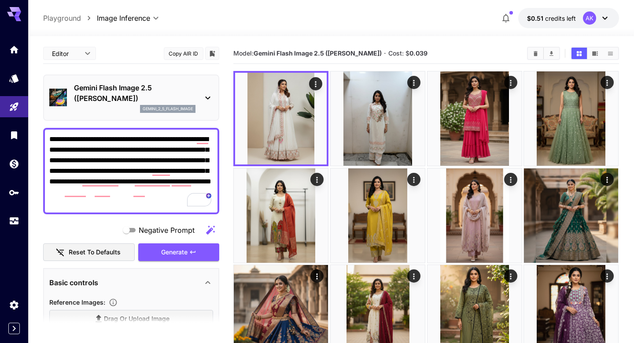
click at [115, 191] on textarea "**********" at bounding box center [131, 171] width 164 height 74
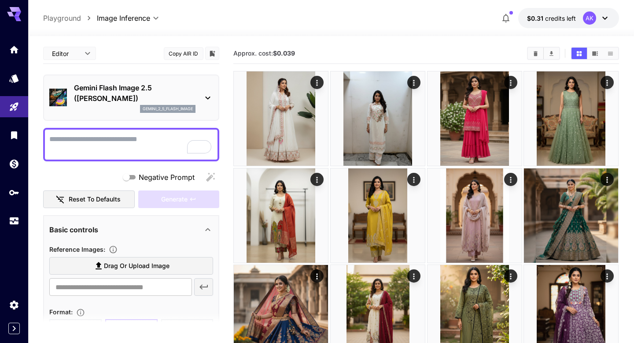
click at [143, 141] on textarea "Negative Prompt" at bounding box center [131, 144] width 164 height 21
paste textarea "**********"
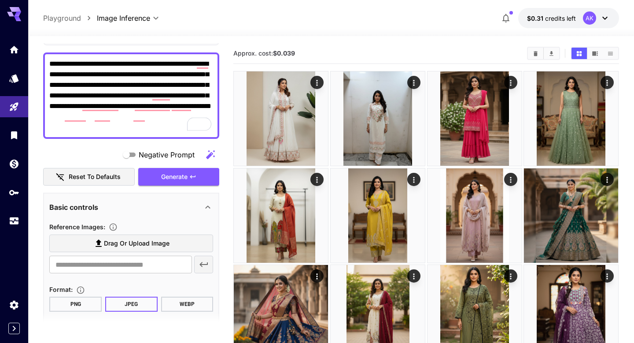
scroll to position [96, 0]
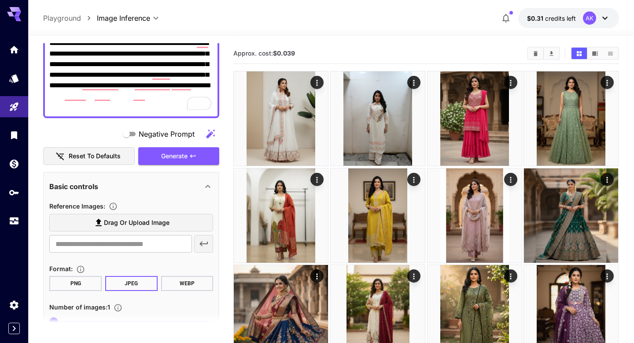
type textarea "**********"
click at [86, 225] on label "Drag or upload image" at bounding box center [131, 223] width 164 height 18
click at [0, 0] on input "Drag or upload image" at bounding box center [0, 0] width 0 height 0
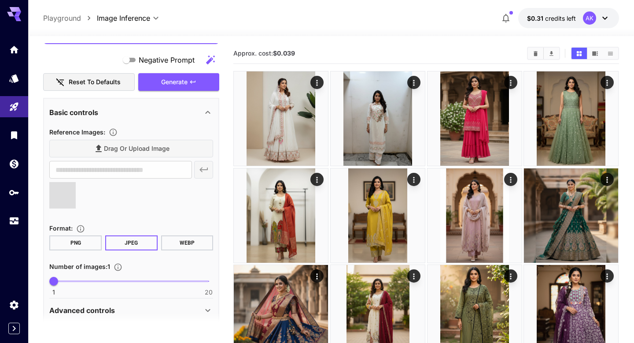
scroll to position [177, 0]
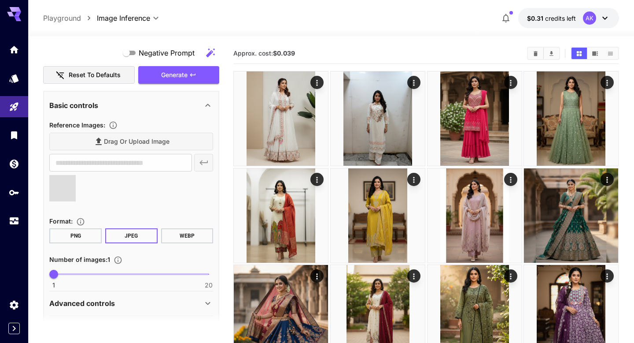
type input "**********"
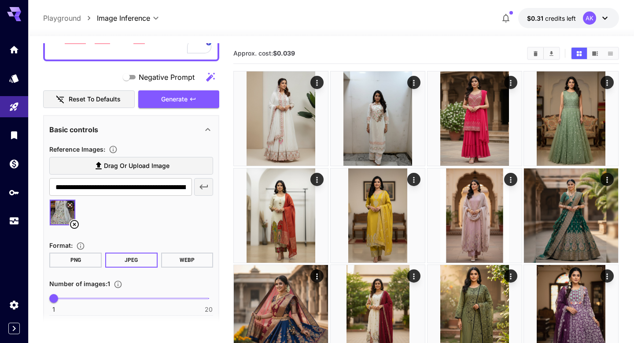
scroll to position [90, 0]
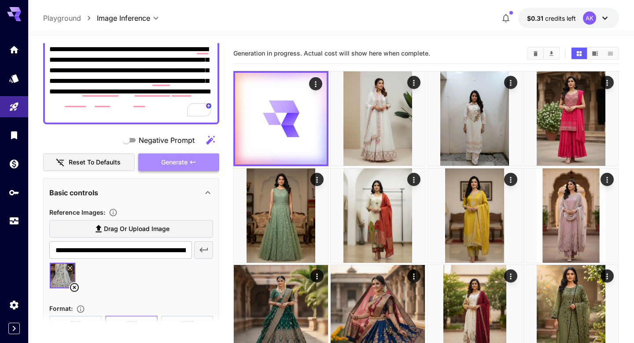
click at [173, 161] on span "Generate" at bounding box center [174, 162] width 26 height 11
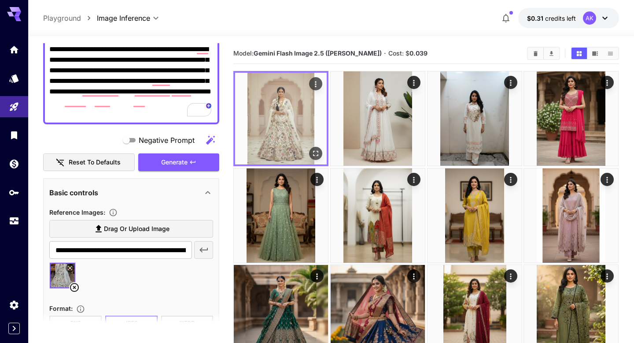
click at [315, 85] on icon "Actions" at bounding box center [316, 84] width 9 height 9
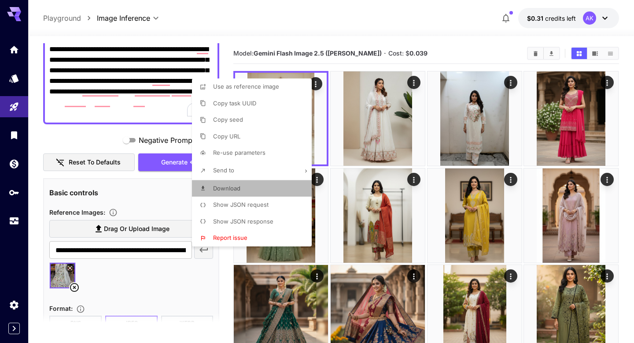
click at [264, 183] on li "Download" at bounding box center [254, 188] width 125 height 17
click at [74, 284] on div at bounding box center [317, 171] width 634 height 343
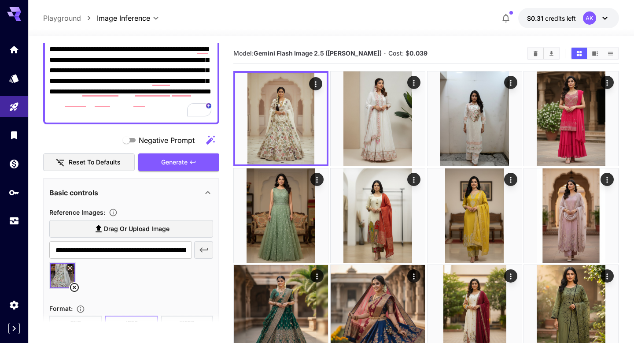
click at [74, 285] on icon at bounding box center [74, 287] width 11 height 11
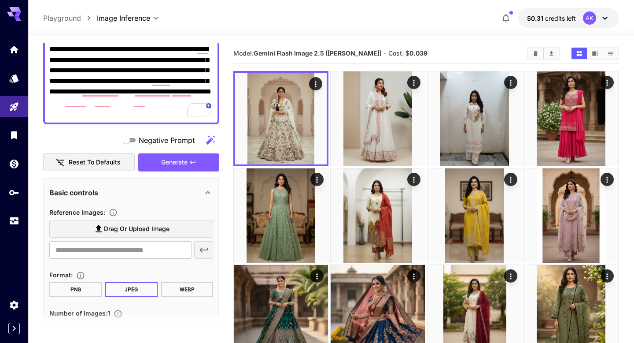
click at [111, 227] on span "Drag or upload image" at bounding box center [137, 228] width 66 height 11
click at [0, 0] on input "Drag or upload image" at bounding box center [0, 0] width 0 height 0
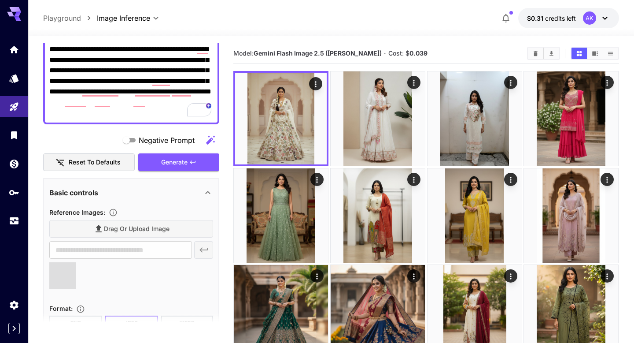
type input "**********"
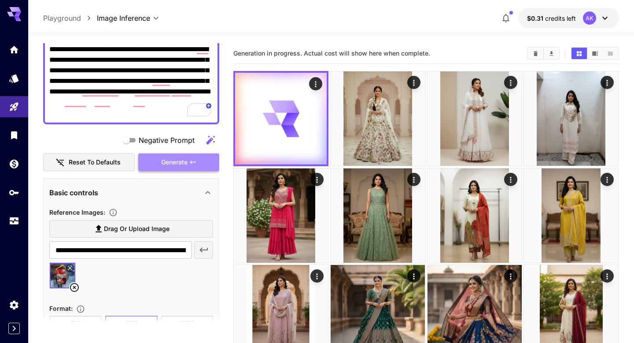
click at [175, 162] on span "Generate" at bounding box center [174, 162] width 26 height 11
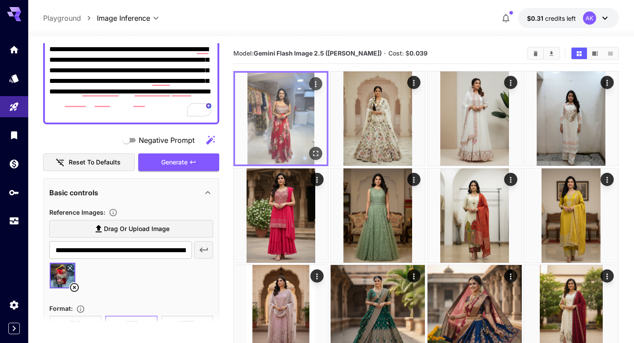
click at [275, 108] on img at bounding box center [281, 119] width 92 height 92
click at [317, 150] on icon "Open in fullscreen" at bounding box center [316, 153] width 9 height 9
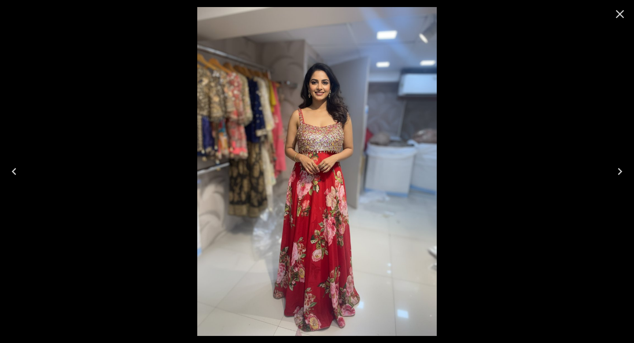
click at [613, 18] on icon "Close" at bounding box center [620, 14] width 14 height 14
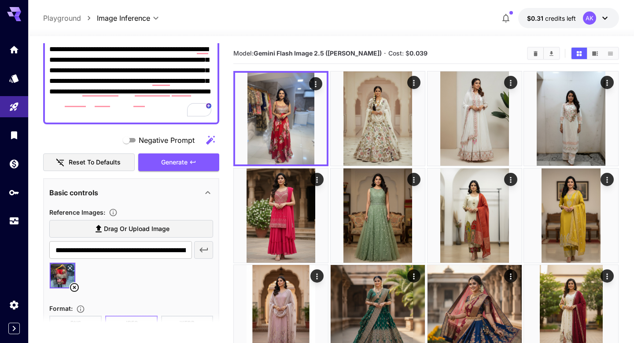
click at [76, 286] on icon at bounding box center [74, 287] width 9 height 9
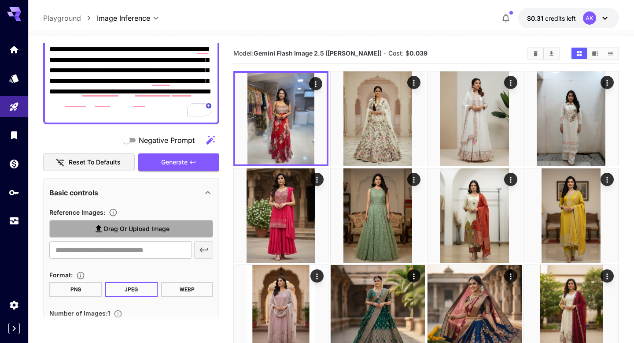
click at [119, 228] on span "Drag or upload image" at bounding box center [137, 228] width 66 height 11
click at [0, 0] on input "Drag or upload image" at bounding box center [0, 0] width 0 height 0
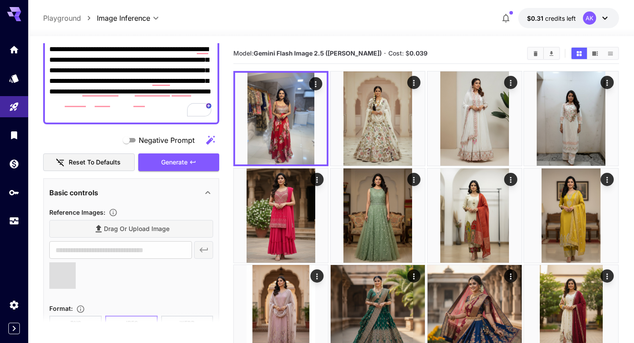
type input "**********"
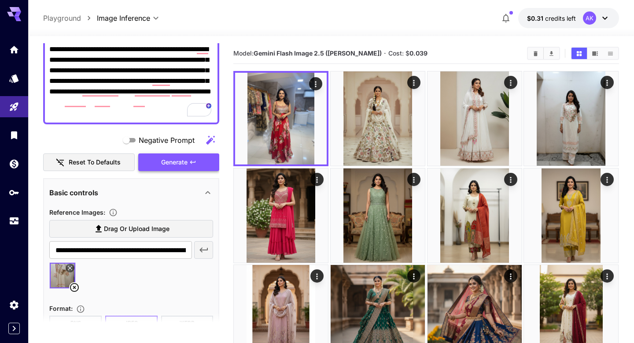
click at [184, 165] on span "Generate" at bounding box center [174, 162] width 26 height 11
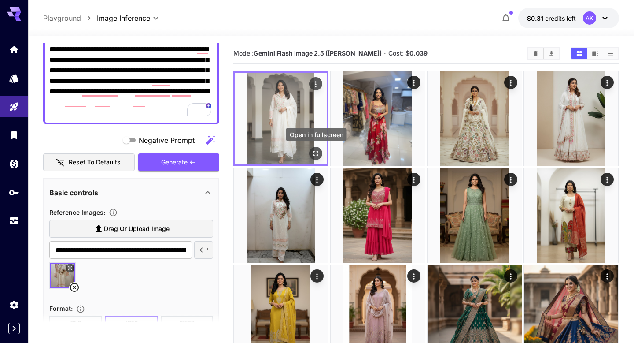
click at [317, 155] on icon "Open in fullscreen" at bounding box center [316, 153] width 9 height 9
click at [317, 80] on icon "Actions" at bounding box center [316, 84] width 9 height 9
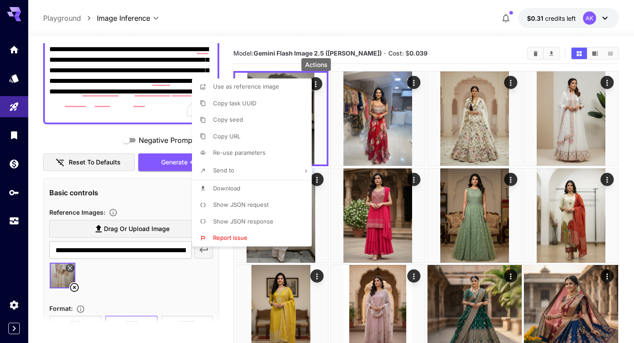
click at [239, 185] on span "Download" at bounding box center [226, 187] width 27 height 7
click at [412, 37] on div at bounding box center [317, 171] width 634 height 343
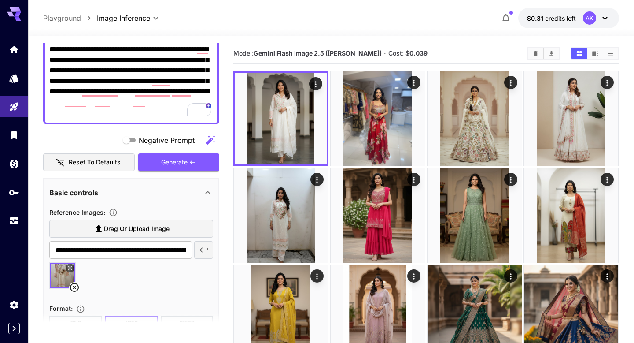
click at [73, 287] on icon at bounding box center [74, 287] width 11 height 11
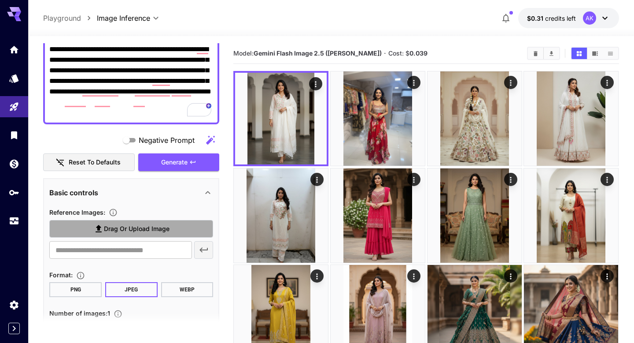
click at [96, 234] on label "Drag or upload image" at bounding box center [131, 229] width 164 height 18
click at [0, 0] on input "Drag or upload image" at bounding box center [0, 0] width 0 height 0
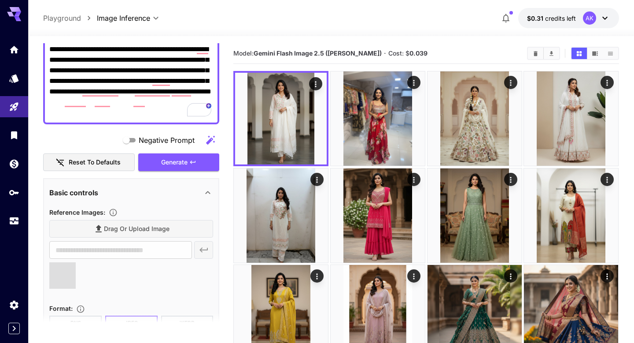
scroll to position [118, 0]
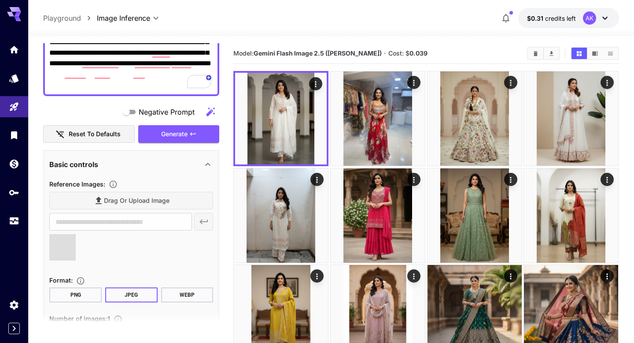
type input "**********"
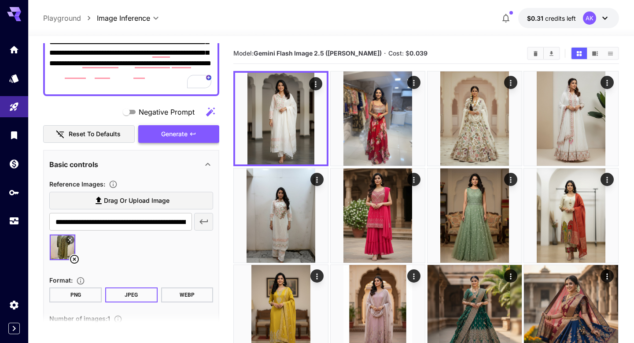
click at [174, 139] on span "Generate" at bounding box center [174, 134] width 26 height 11
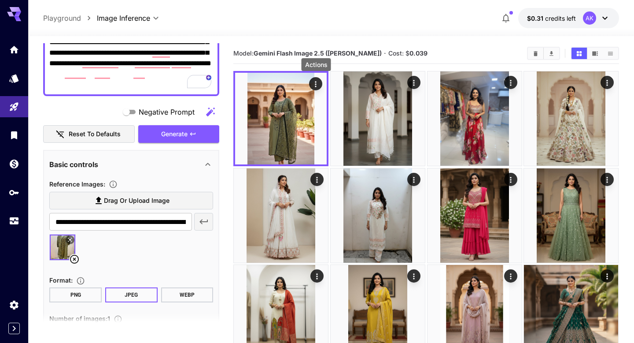
click at [312, 85] on icon "Actions" at bounding box center [316, 84] width 9 height 9
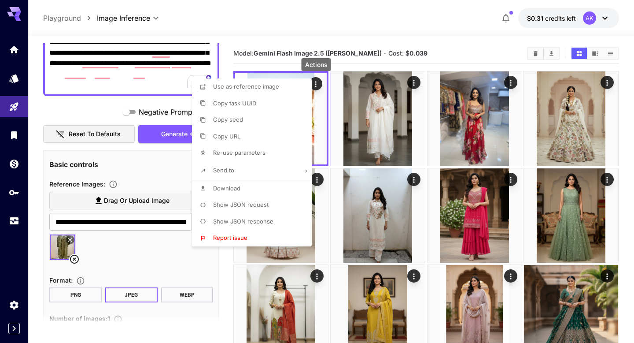
click at [244, 189] on li "Download" at bounding box center [254, 188] width 125 height 17
click at [76, 256] on div at bounding box center [317, 171] width 634 height 343
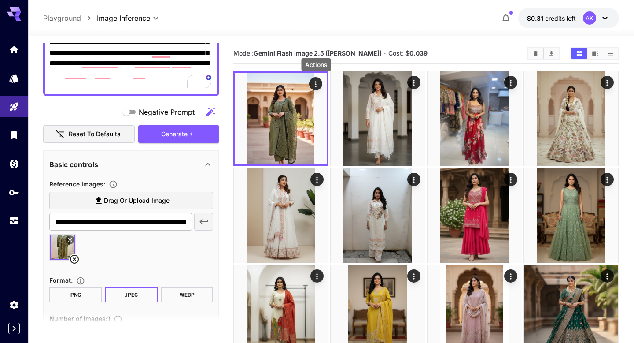
click at [76, 258] on icon at bounding box center [74, 259] width 11 height 11
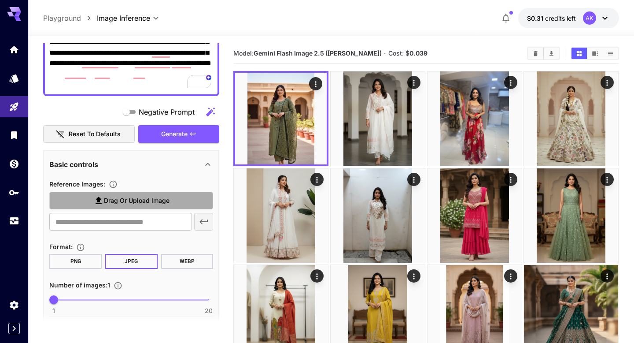
click at [121, 198] on span "Drag or upload image" at bounding box center [137, 200] width 66 height 11
click at [0, 0] on input "Drag or upload image" at bounding box center [0, 0] width 0 height 0
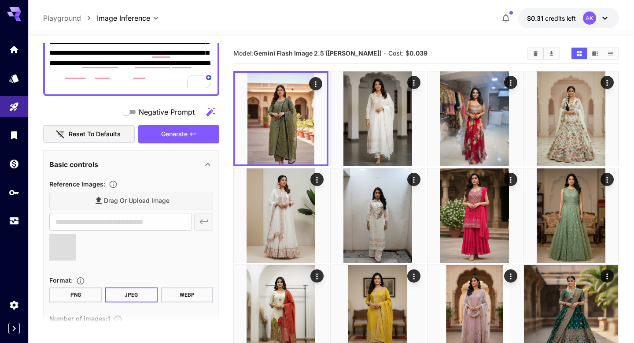
type input "**********"
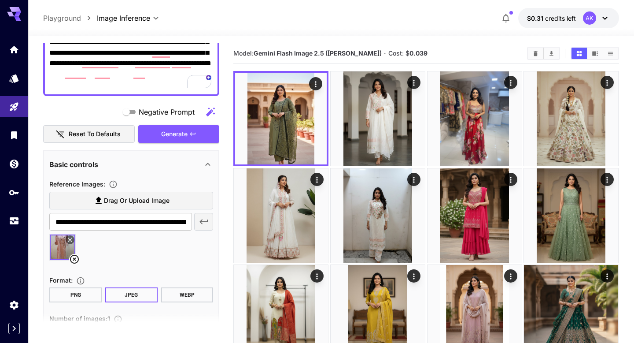
click at [171, 253] on div at bounding box center [131, 250] width 164 height 33
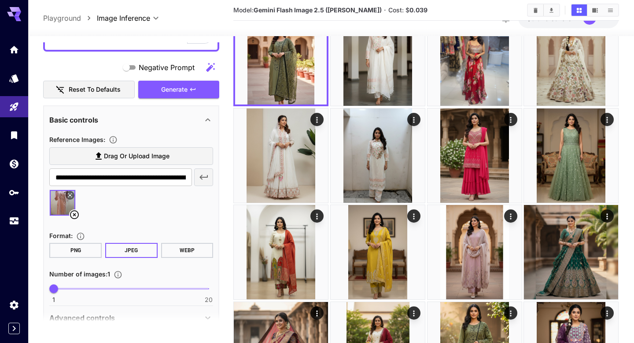
scroll to position [125, 0]
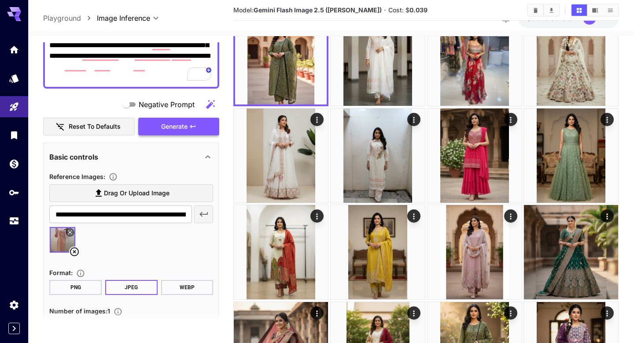
click at [202, 130] on button "Generate" at bounding box center [178, 127] width 81 height 18
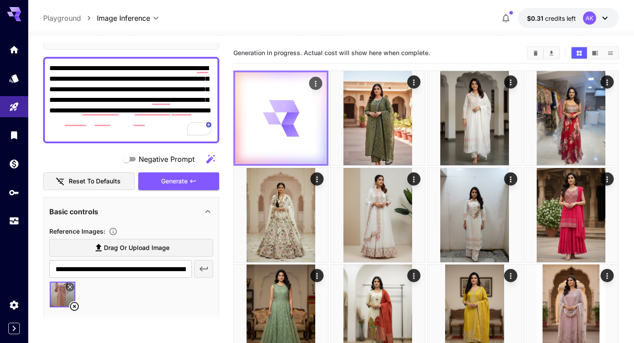
scroll to position [0, 0]
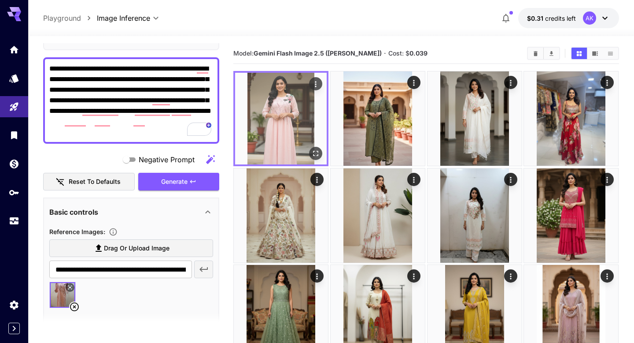
click at [276, 116] on img at bounding box center [281, 119] width 92 height 92
click at [287, 120] on img at bounding box center [281, 119] width 92 height 92
click at [320, 154] on icon "Open in fullscreen" at bounding box center [316, 153] width 9 height 9
click at [313, 85] on icon "Actions" at bounding box center [316, 84] width 9 height 9
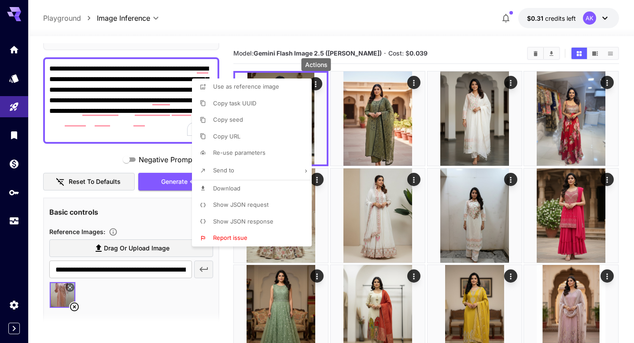
click at [266, 183] on li "Download" at bounding box center [254, 188] width 125 height 17
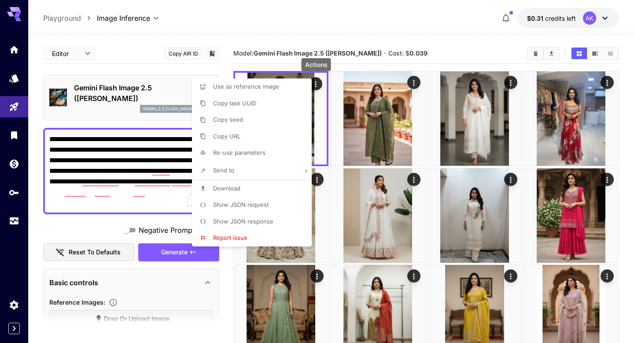
scroll to position [70, 0]
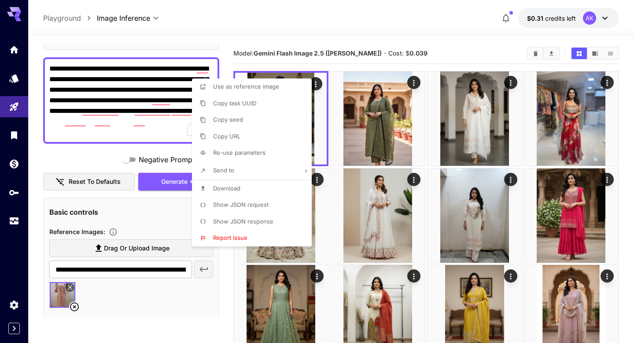
click at [77, 306] on div at bounding box center [317, 171] width 634 height 343
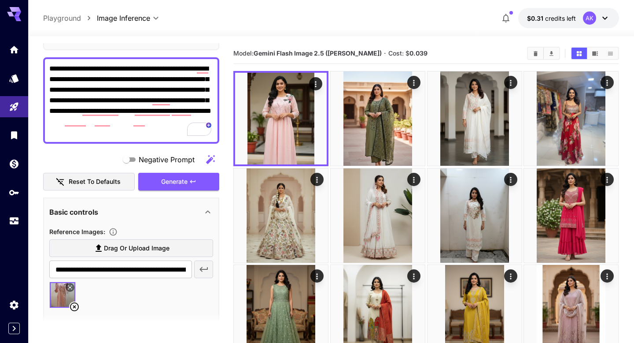
click at [77, 306] on icon at bounding box center [74, 306] width 11 height 11
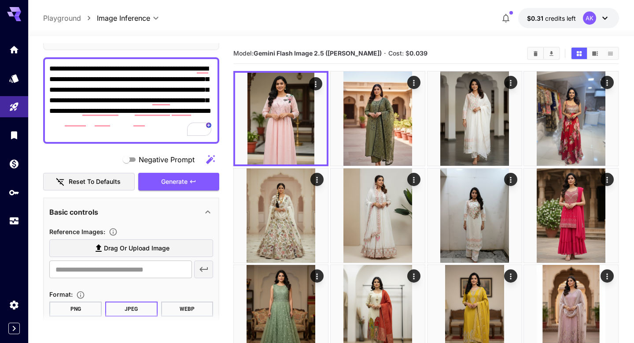
click at [109, 243] on span "Drag or upload image" at bounding box center [137, 248] width 66 height 11
click at [0, 0] on input "Drag or upload image" at bounding box center [0, 0] width 0 height 0
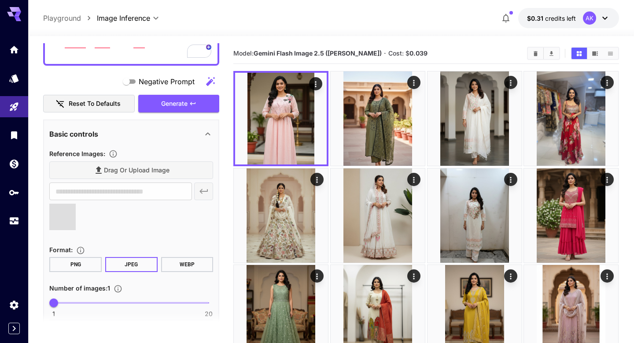
type input "**********"
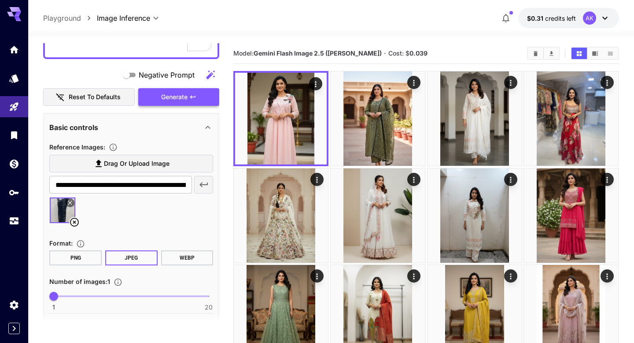
click at [169, 102] on button "Generate" at bounding box center [178, 97] width 81 height 18
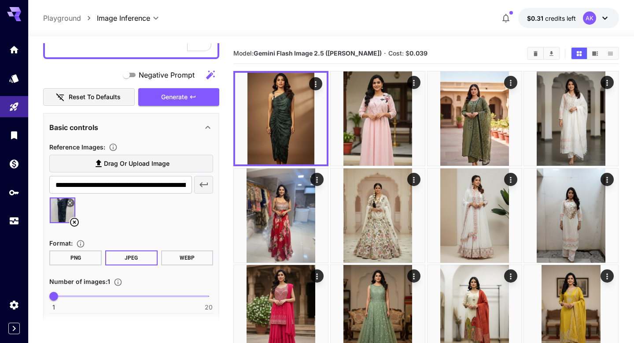
click at [76, 221] on icon at bounding box center [74, 222] width 11 height 11
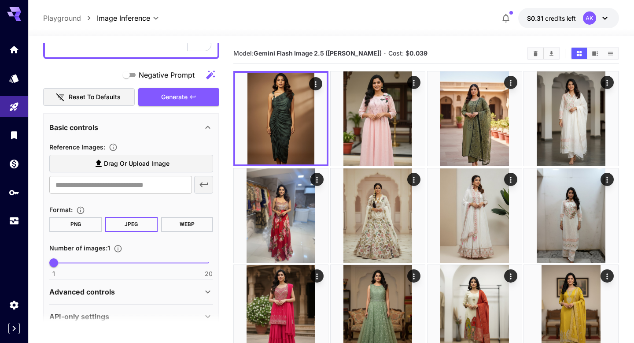
click at [116, 153] on section "Reference Images : Drag or upload image ​" at bounding box center [131, 169] width 164 height 56
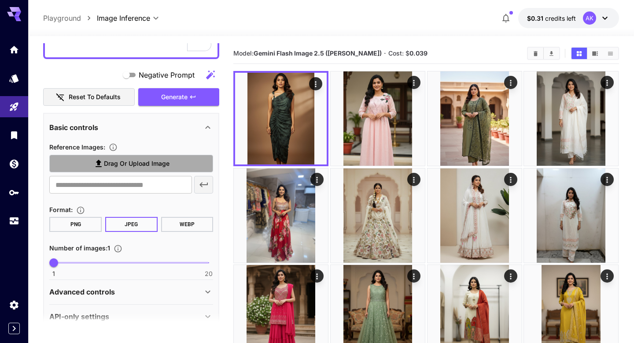
click at [117, 155] on label "Drag or upload image" at bounding box center [131, 164] width 164 height 18
click at [0, 0] on input "Drag or upload image" at bounding box center [0, 0] width 0 height 0
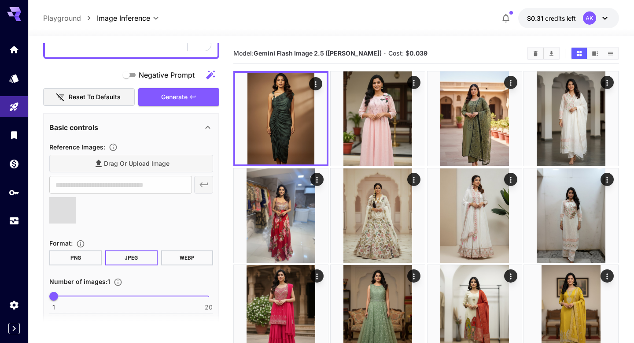
type input "**********"
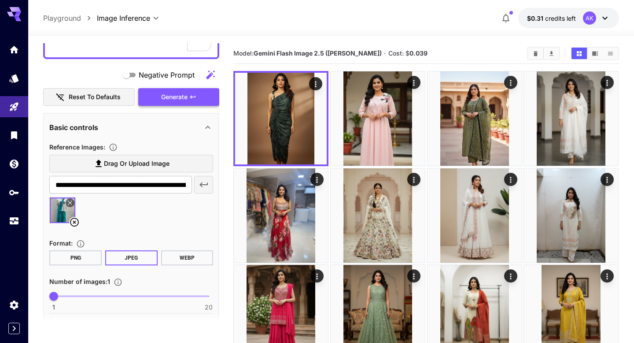
click at [175, 103] on button "Generate" at bounding box center [178, 97] width 81 height 18
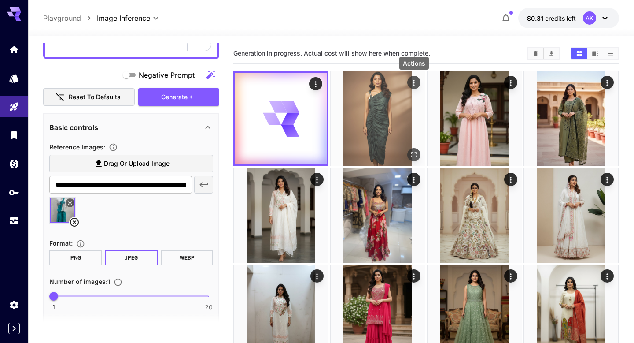
click at [419, 81] on button "Actions" at bounding box center [413, 82] width 13 height 13
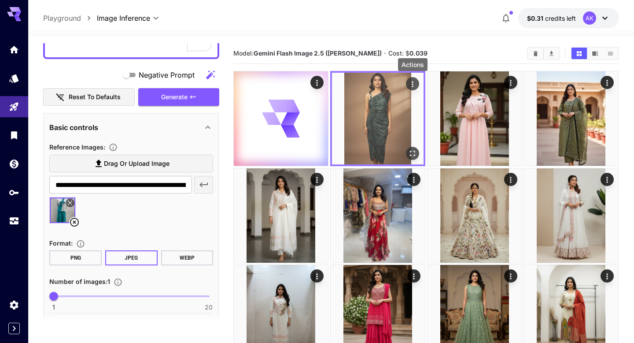
click at [410, 88] on icon "Actions" at bounding box center [412, 84] width 9 height 9
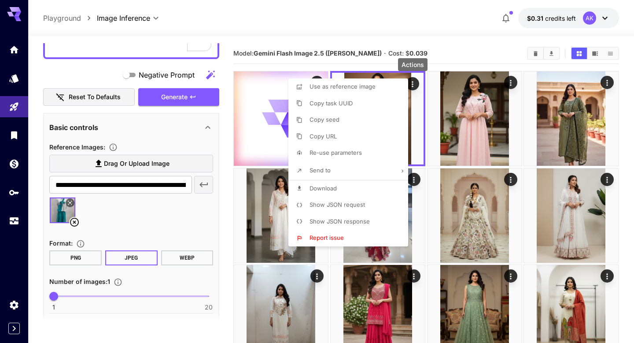
click at [358, 186] on li "Download" at bounding box center [350, 188] width 125 height 17
click at [434, 53] on div at bounding box center [317, 171] width 634 height 343
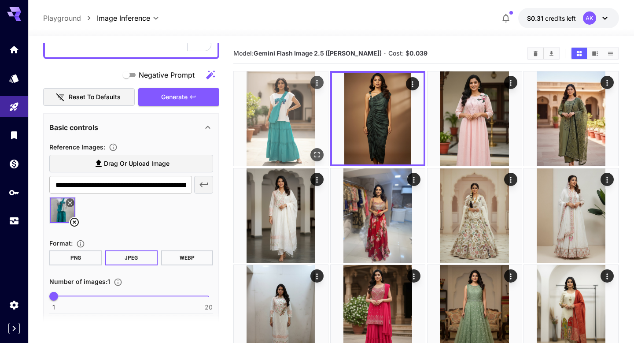
click at [317, 86] on icon "Actions" at bounding box center [317, 82] width 9 height 9
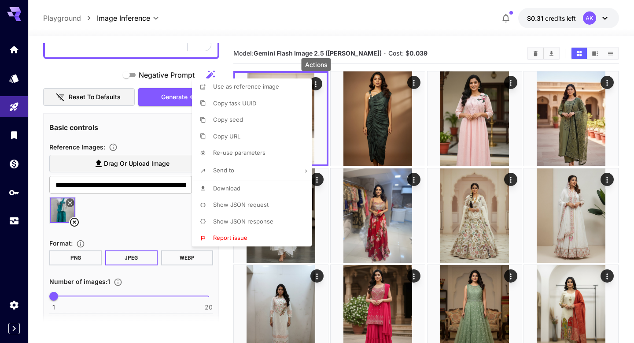
click at [242, 188] on li "Download" at bounding box center [254, 188] width 125 height 17
click at [420, 53] on div at bounding box center [317, 171] width 634 height 343
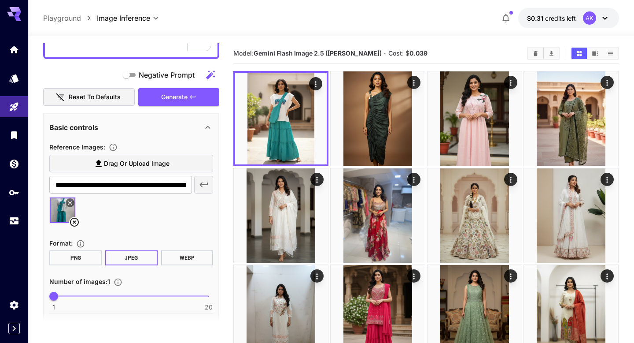
click at [73, 222] on icon at bounding box center [74, 222] width 11 height 11
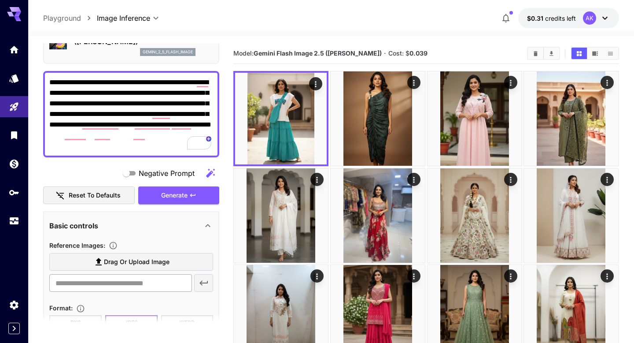
scroll to position [0, 0]
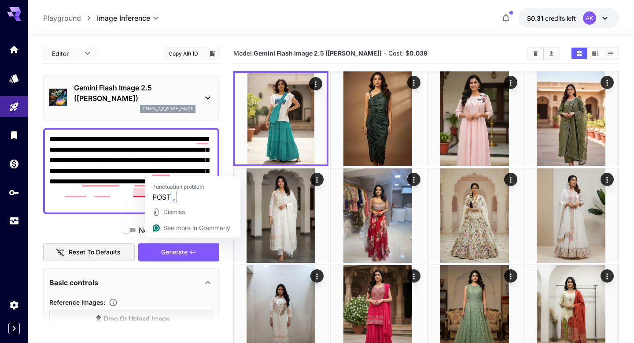
click at [89, 180] on textarea "**********" at bounding box center [131, 171] width 164 height 74
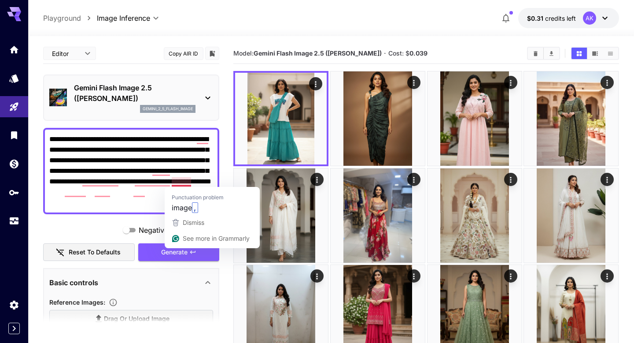
click at [183, 187] on div "Punctuation problem image ," at bounding box center [212, 200] width 95 height 27
click at [177, 174] on textarea "**********" at bounding box center [131, 171] width 164 height 74
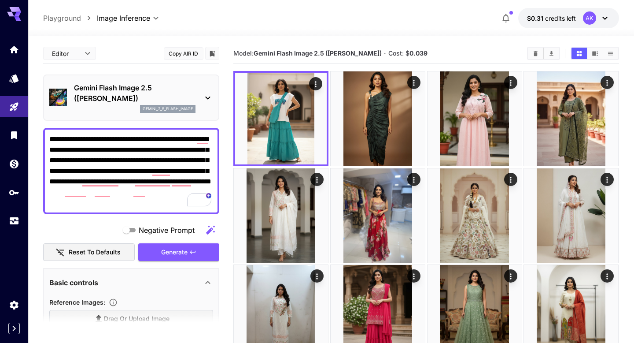
click at [186, 194] on textarea "**********" at bounding box center [131, 171] width 164 height 74
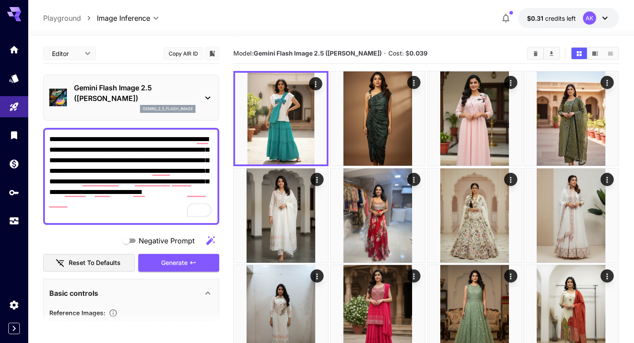
type textarea "**********"
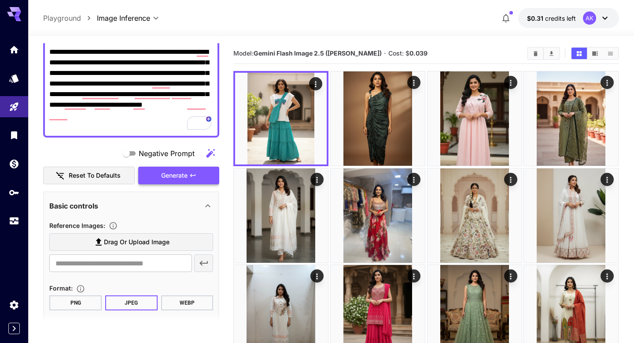
scroll to position [116, 0]
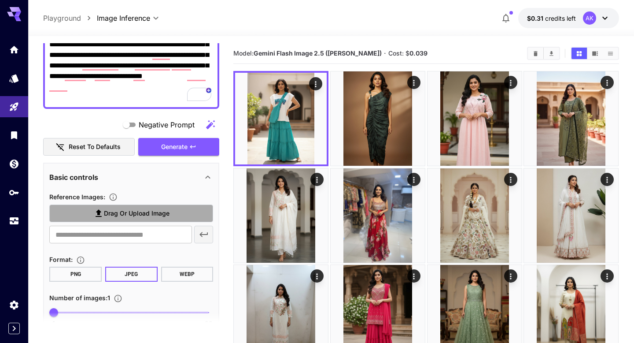
click at [101, 213] on icon at bounding box center [98, 213] width 11 height 11
click at [0, 0] on input "Drag or upload image" at bounding box center [0, 0] width 0 height 0
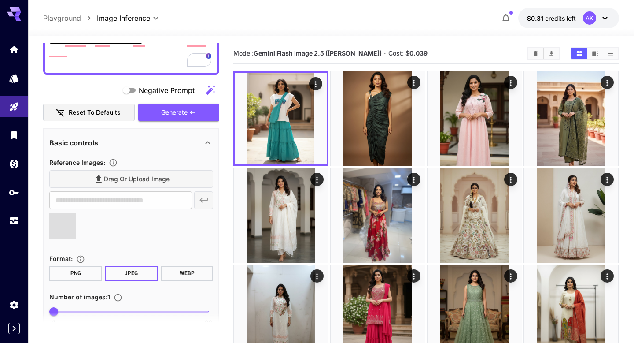
scroll to position [164, 0]
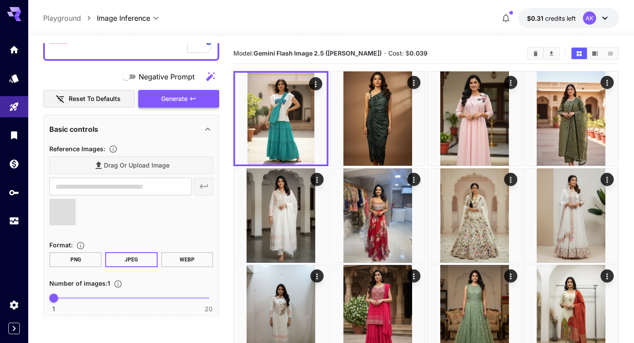
type input "**********"
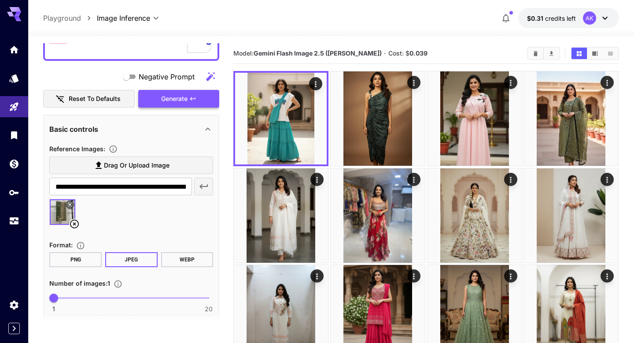
click at [166, 103] on span "Generate" at bounding box center [174, 98] width 26 height 11
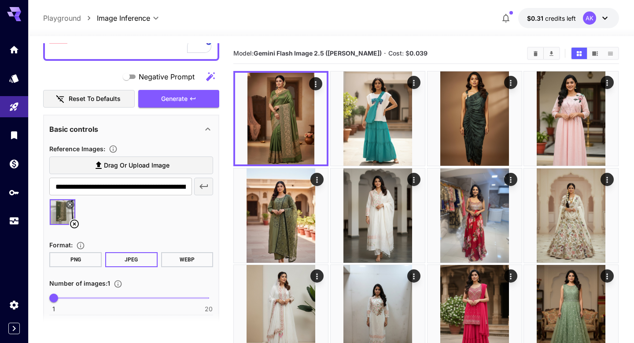
click at [75, 225] on icon at bounding box center [74, 223] width 9 height 9
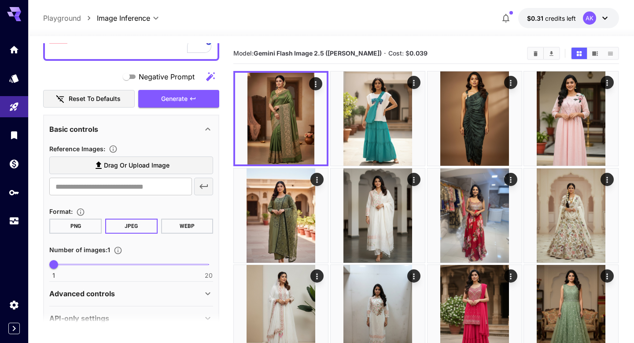
click at [111, 163] on span "Drag or upload image" at bounding box center [137, 165] width 66 height 11
click at [0, 0] on input "Drag or upload image" at bounding box center [0, 0] width 0 height 0
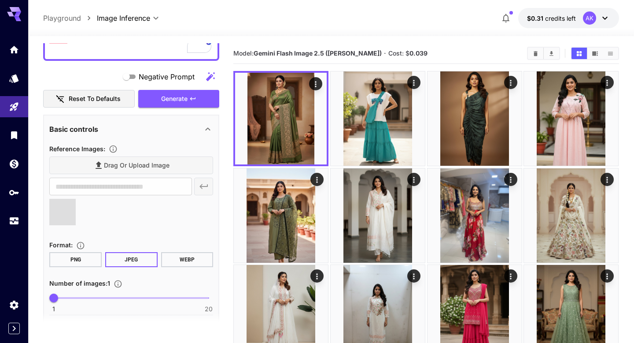
type input "**********"
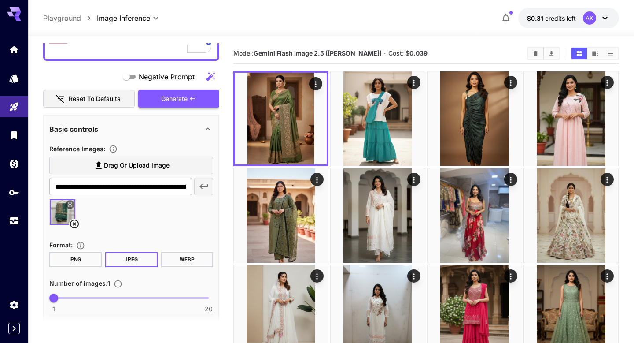
click at [158, 104] on button "Generate" at bounding box center [178, 99] width 81 height 18
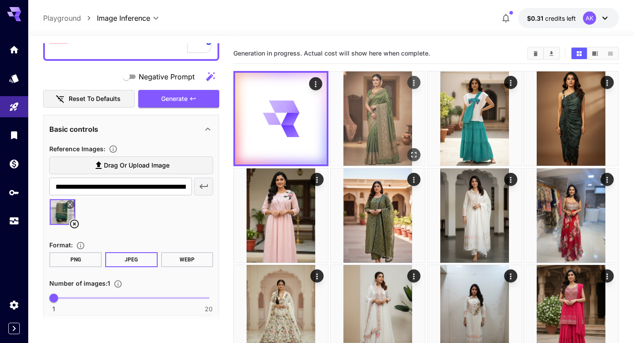
click at [416, 84] on icon "Actions" at bounding box center [413, 82] width 9 height 9
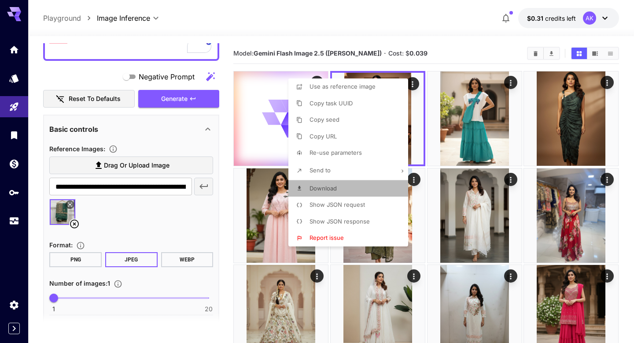
click at [344, 185] on li "Download" at bounding box center [350, 188] width 125 height 17
click at [427, 46] on div at bounding box center [317, 171] width 634 height 343
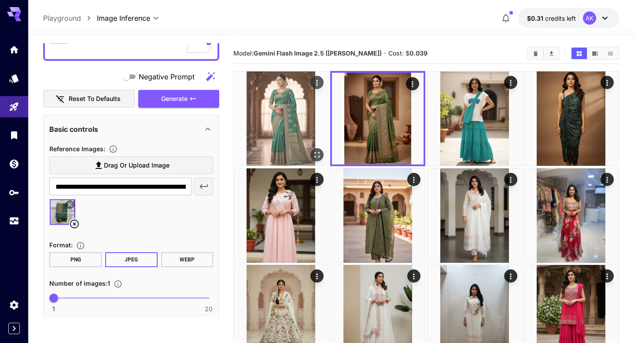
click at [315, 82] on icon "Actions" at bounding box center [317, 82] width 9 height 9
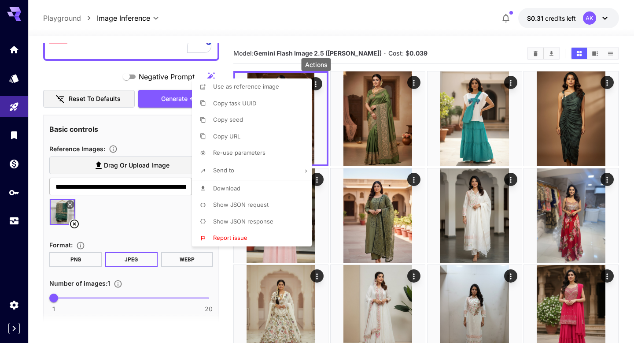
click at [259, 193] on li "Download" at bounding box center [254, 188] width 125 height 17
click at [280, 55] on div at bounding box center [317, 171] width 634 height 343
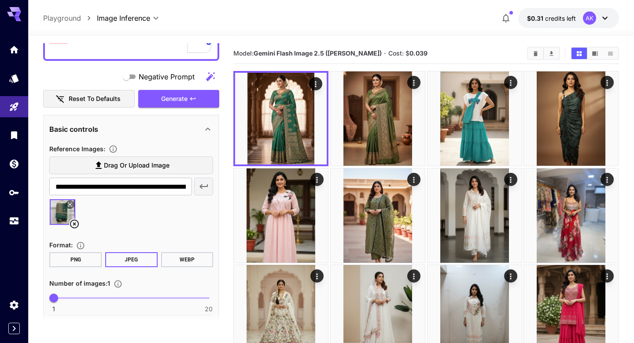
click at [75, 223] on icon at bounding box center [74, 223] width 9 height 9
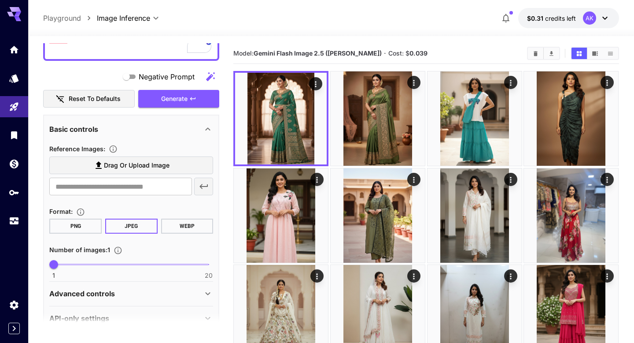
click at [114, 171] on label "Drag or upload image" at bounding box center [131, 165] width 164 height 18
click at [0, 0] on input "Drag or upload image" at bounding box center [0, 0] width 0 height 0
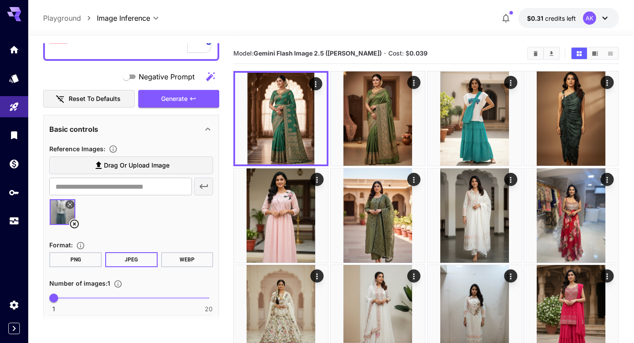
type input "**********"
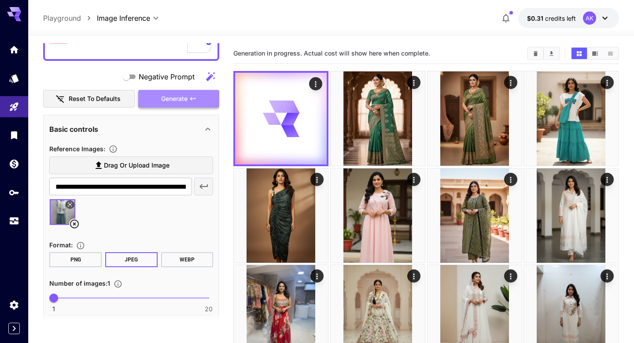
click at [167, 103] on span "Generate" at bounding box center [174, 98] width 26 height 11
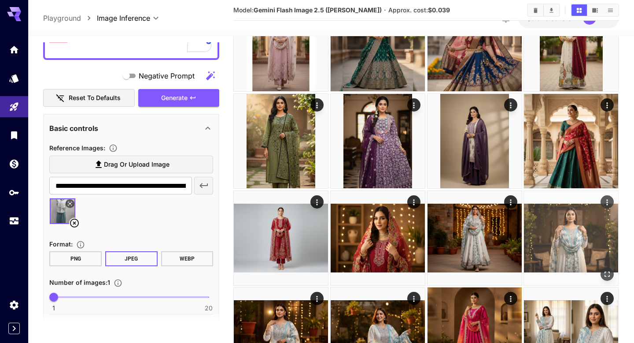
scroll to position [584, 0]
